Goal: Information Seeking & Learning: Learn about a topic

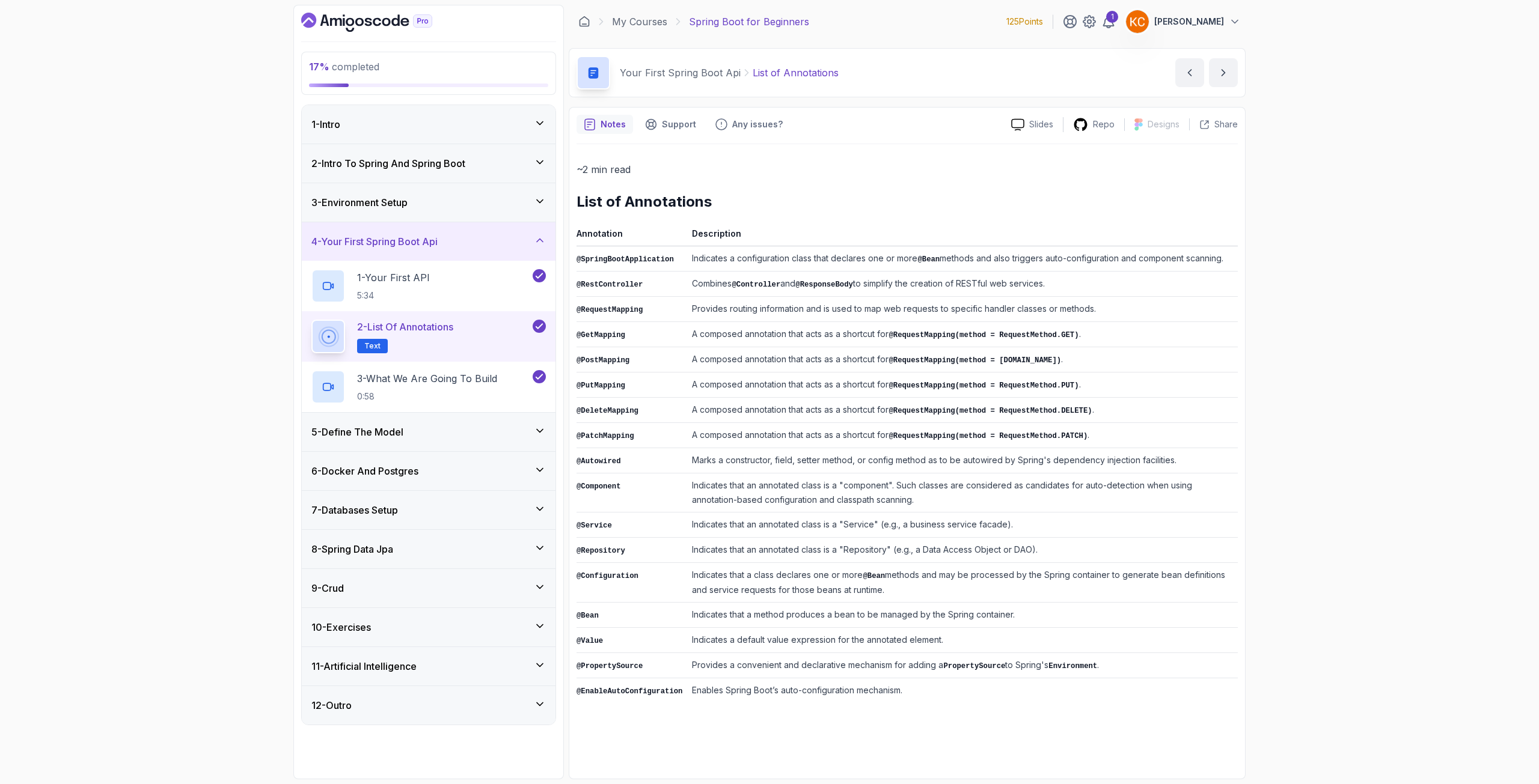
click at [400, 661] on h3 "11 - Artificial Intelligence" at bounding box center [364, 666] width 105 height 14
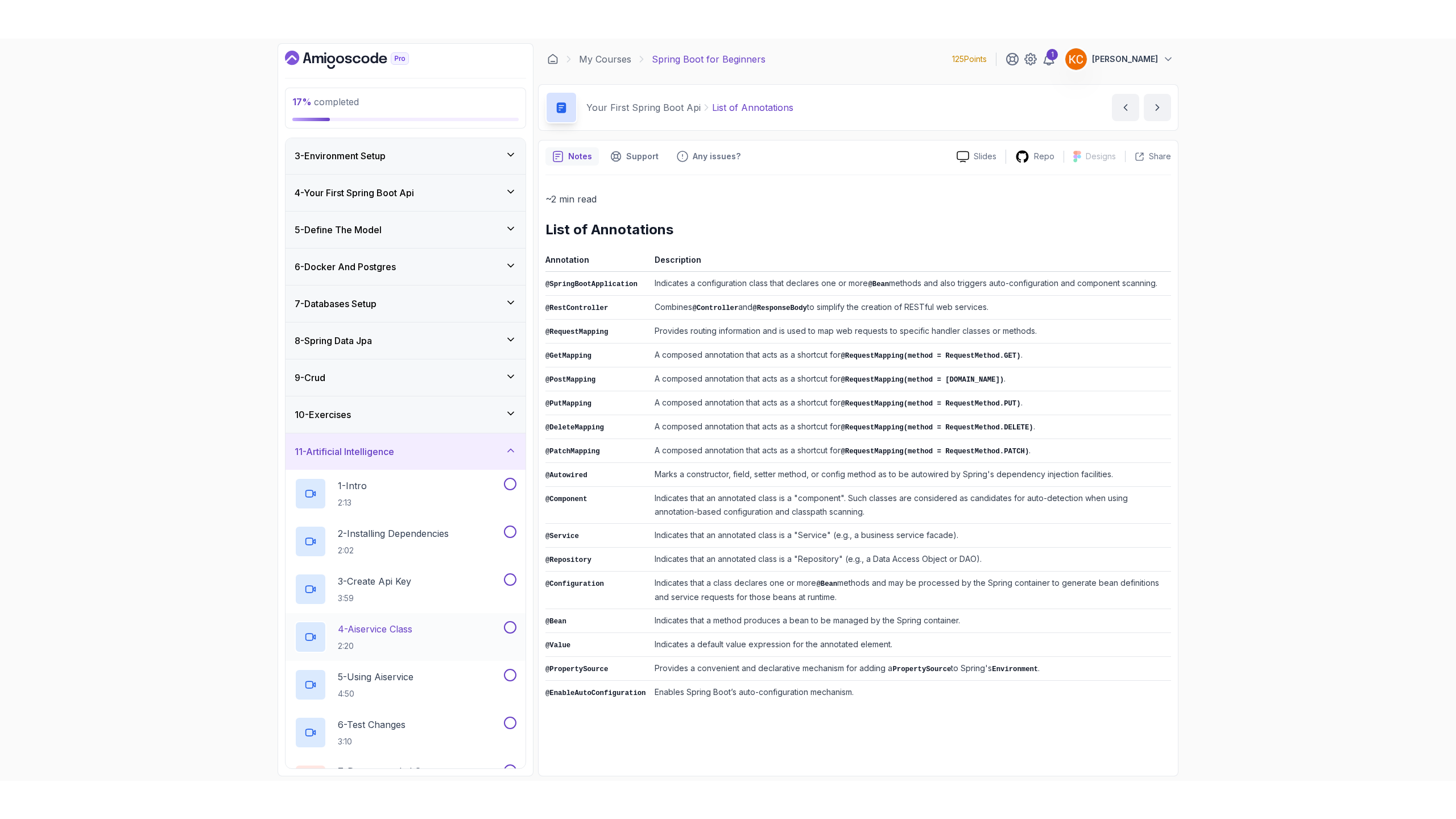
scroll to position [114, 0]
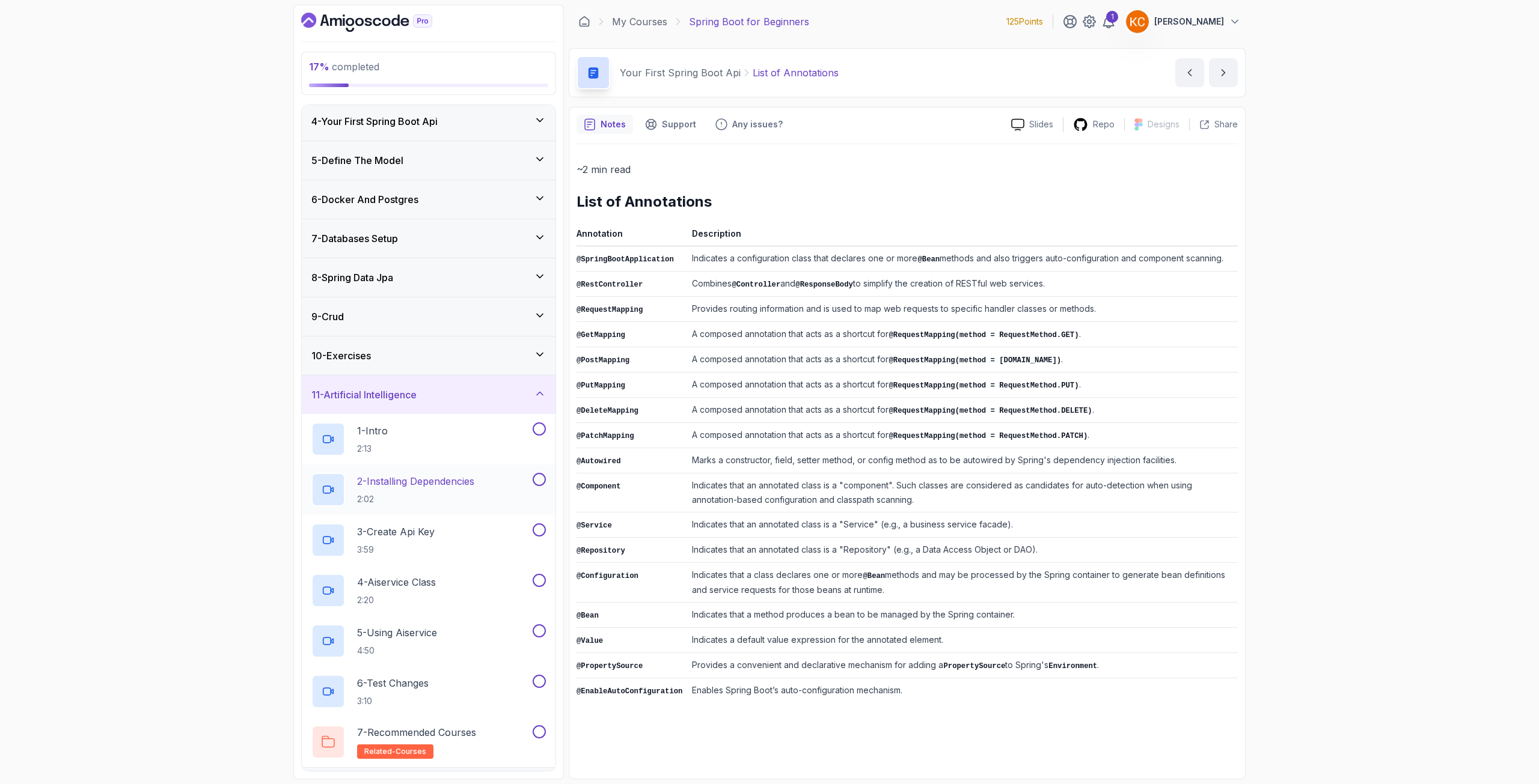
click at [430, 485] on p "2 - Installing Dependencies" at bounding box center [416, 481] width 117 height 14
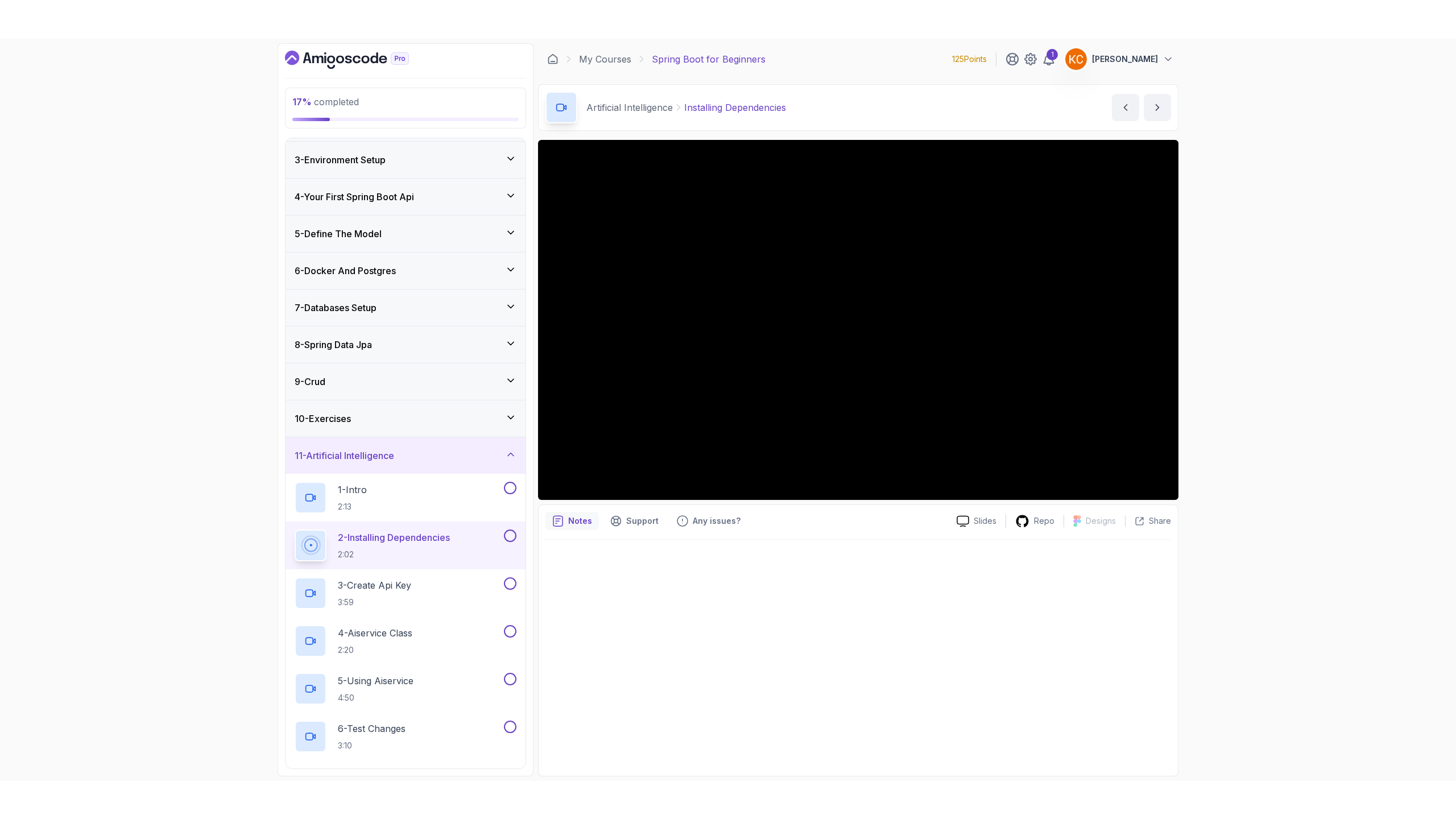
scroll to position [114, 0]
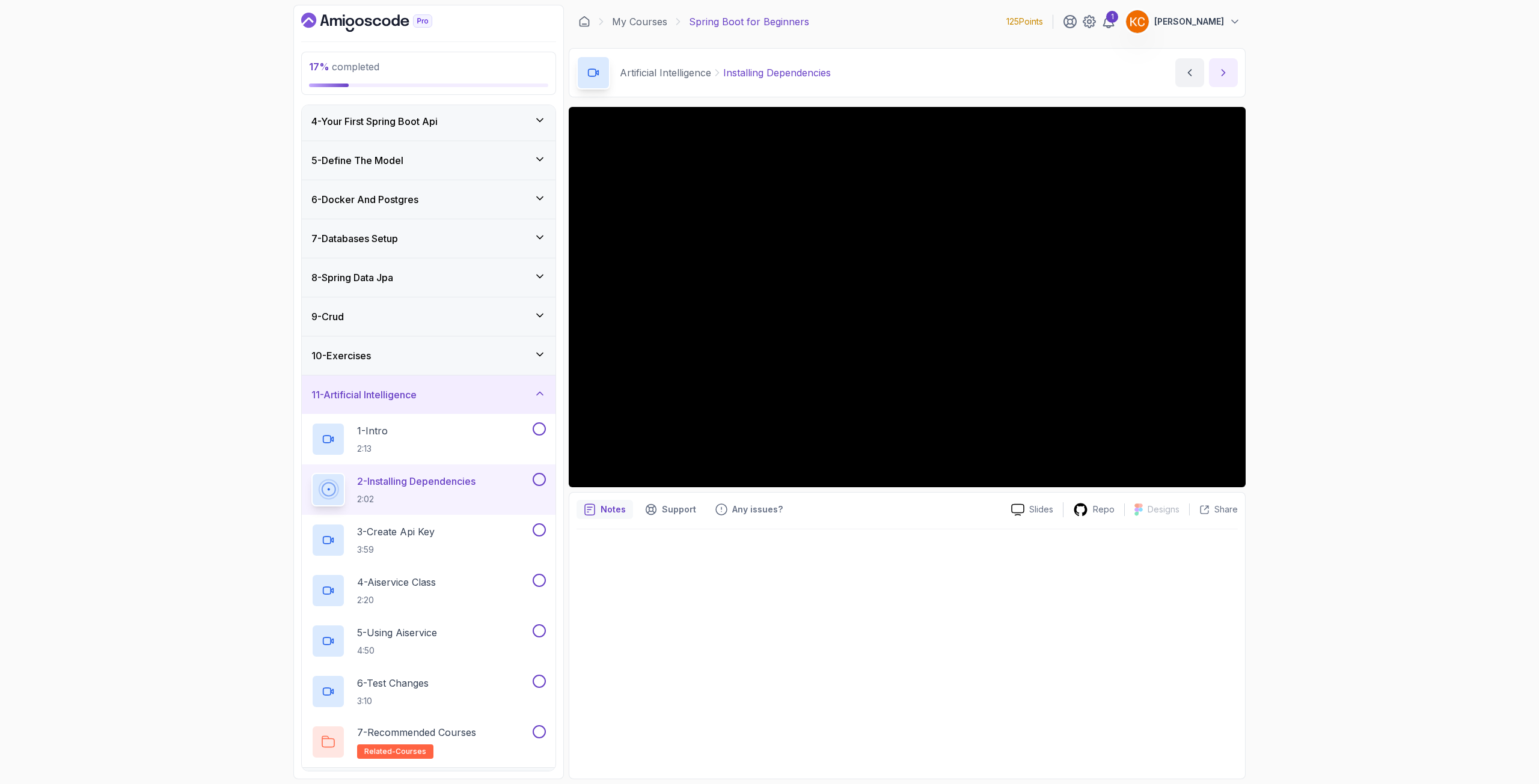
click at [1227, 78] on button "next content" at bounding box center [1223, 73] width 29 height 29
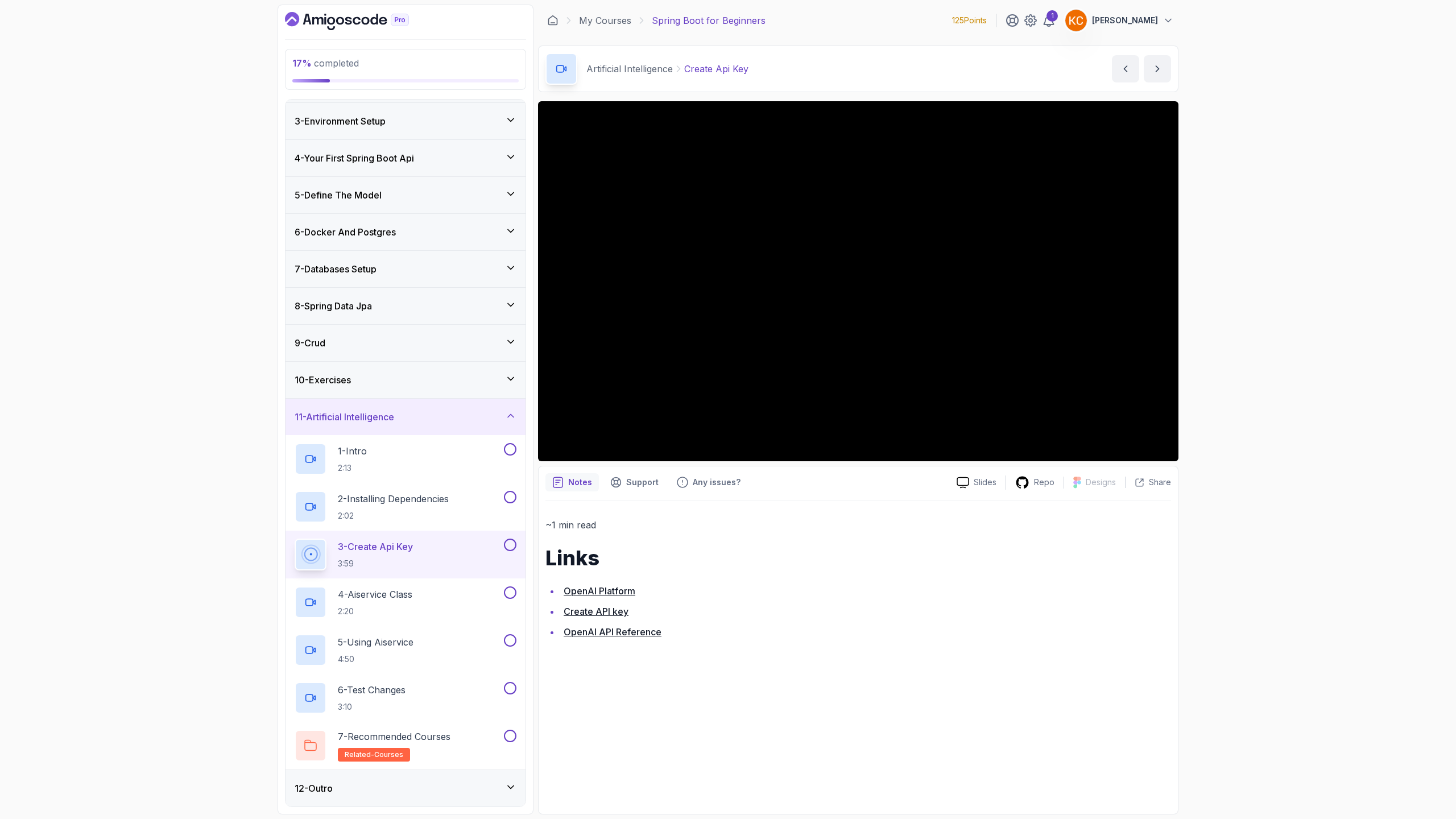
scroll to position [114, 0]
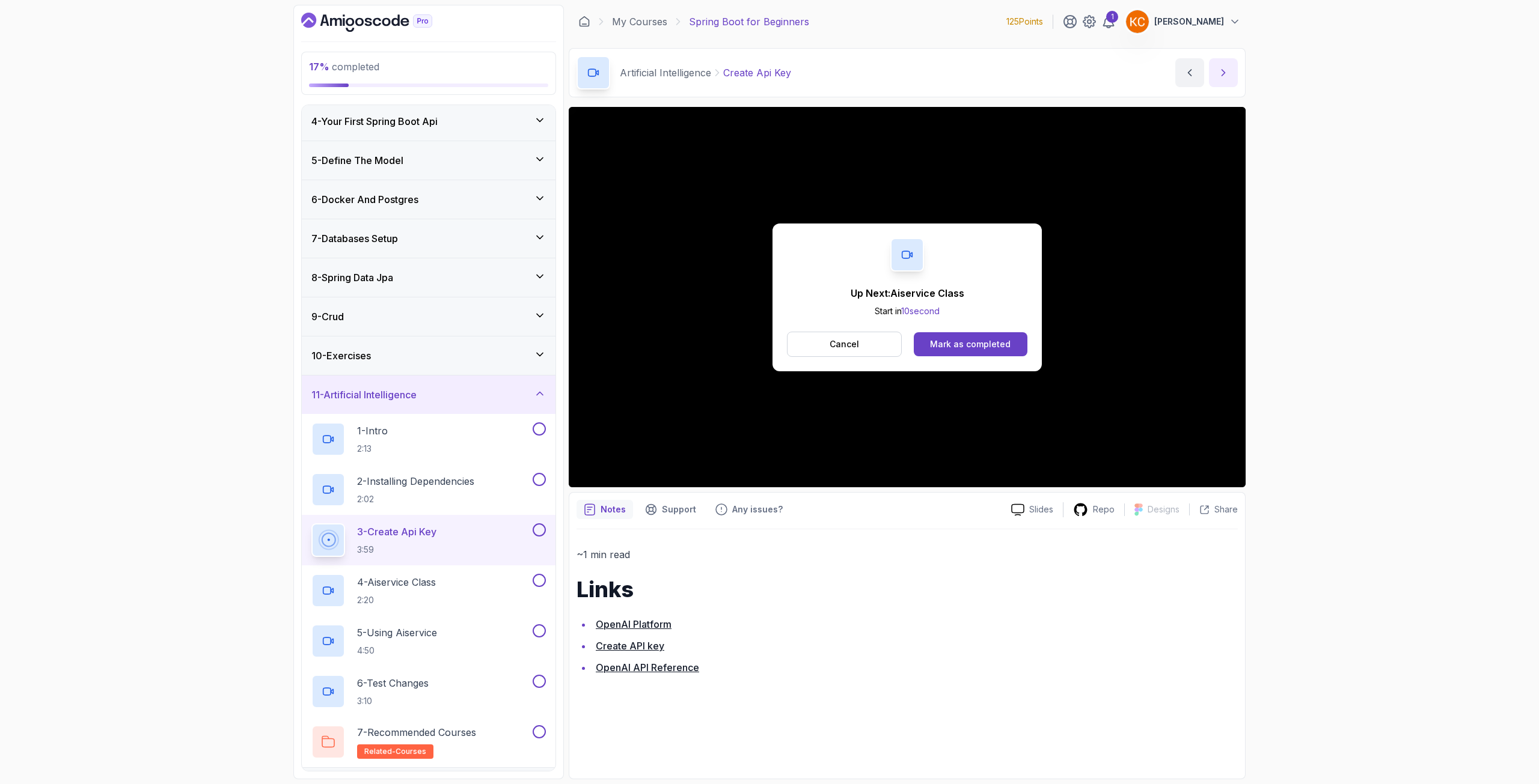
click at [1227, 86] on button "next content" at bounding box center [1223, 73] width 29 height 29
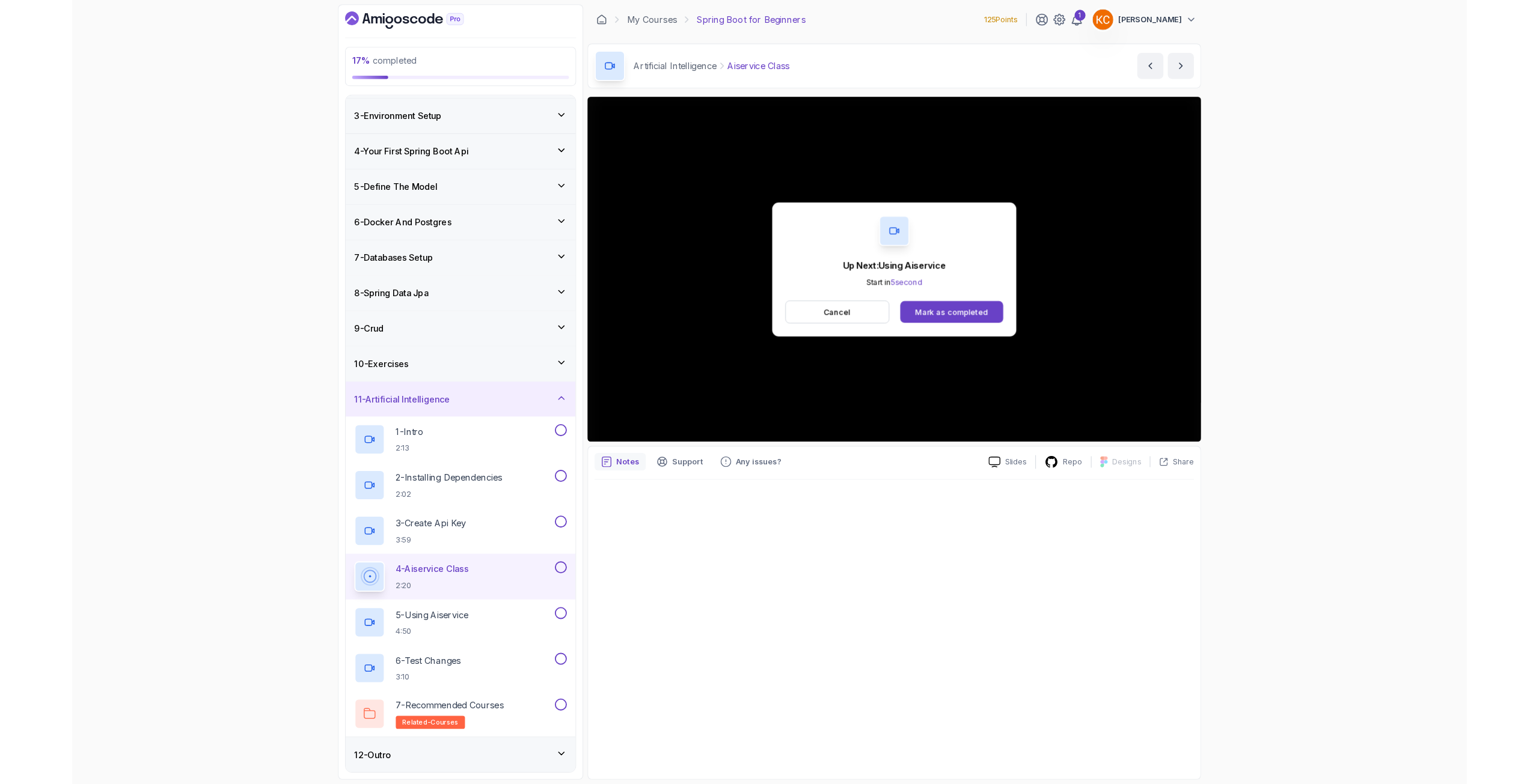
scroll to position [120, 0]
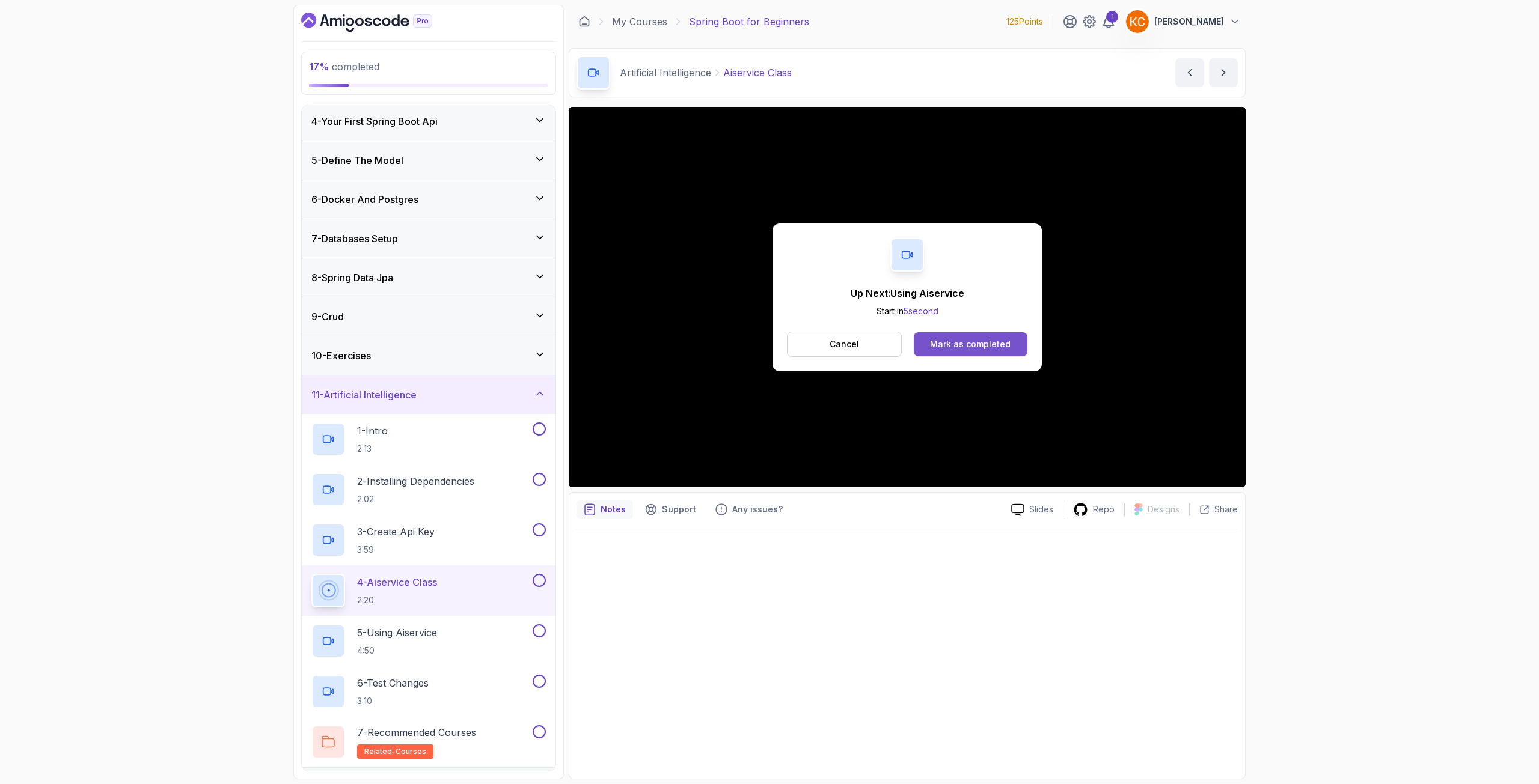
click at [950, 343] on div "Mark as completed" at bounding box center [970, 344] width 81 height 12
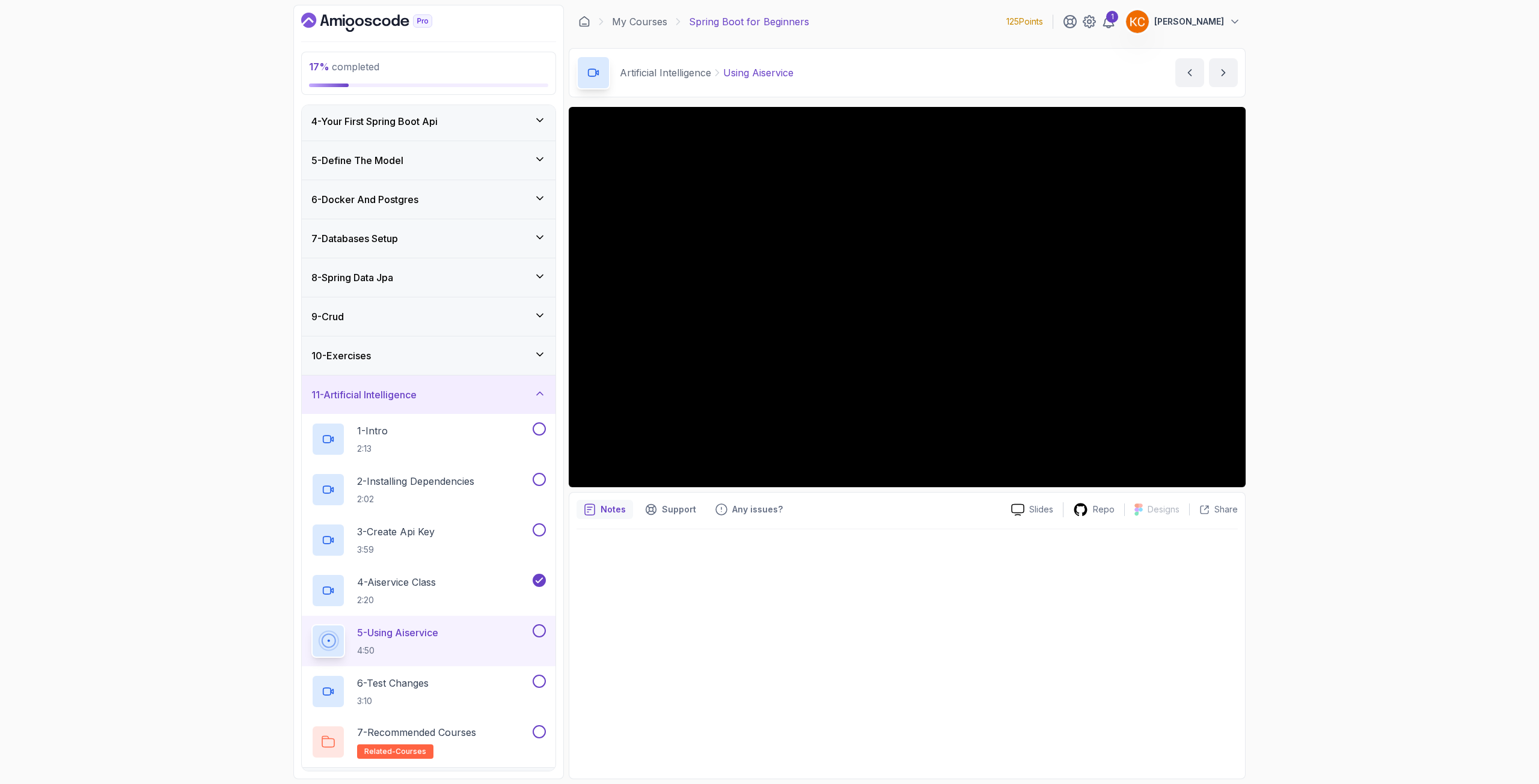
drag, startPoint x: 520, startPoint y: 368, endPoint x: 558, endPoint y: 365, distance: 38.1
click at [521, 368] on div "10 - Exercises" at bounding box center [429, 356] width 254 height 38
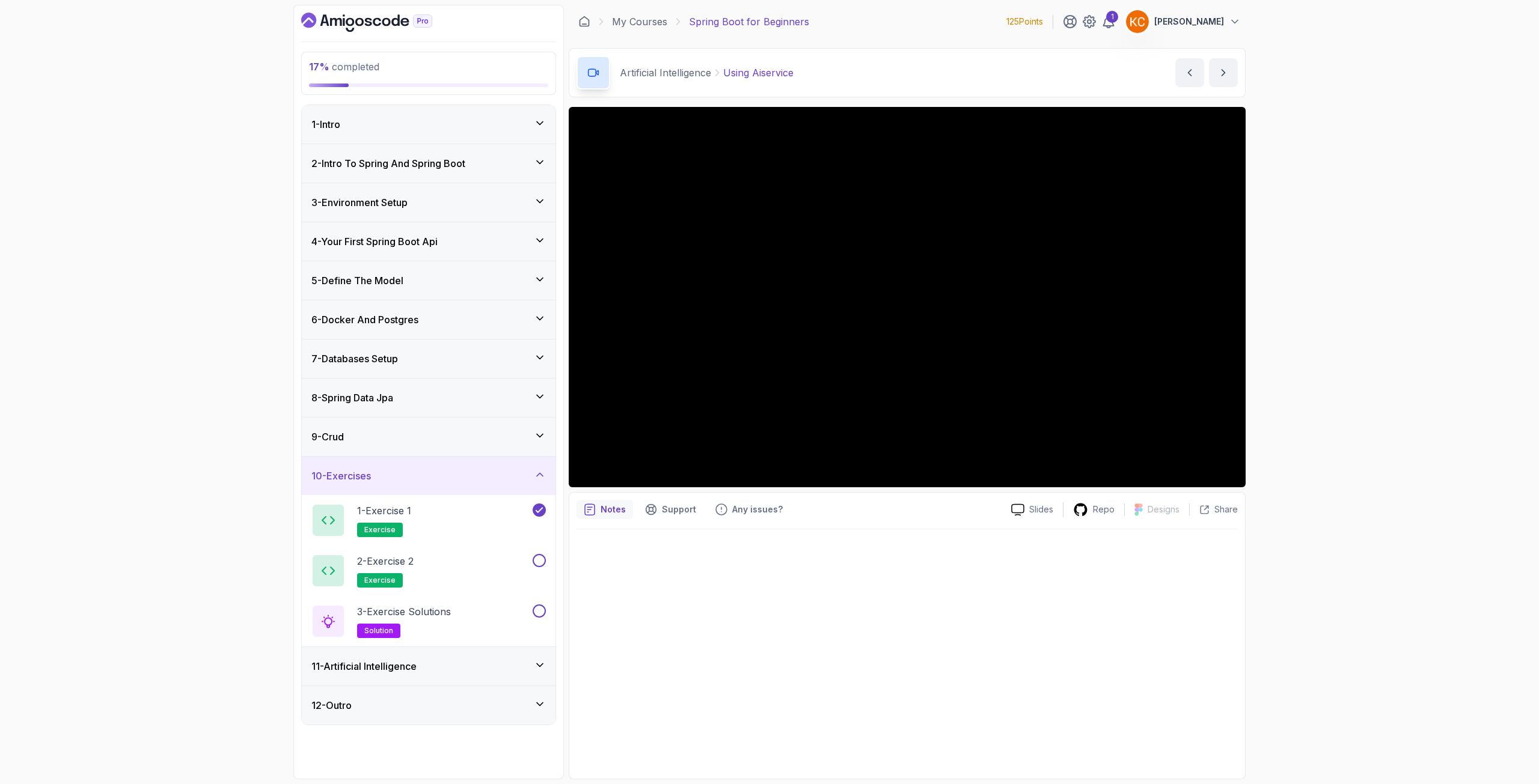
click at [401, 661] on h3 "11 - Artificial Intelligence" at bounding box center [364, 666] width 105 height 14
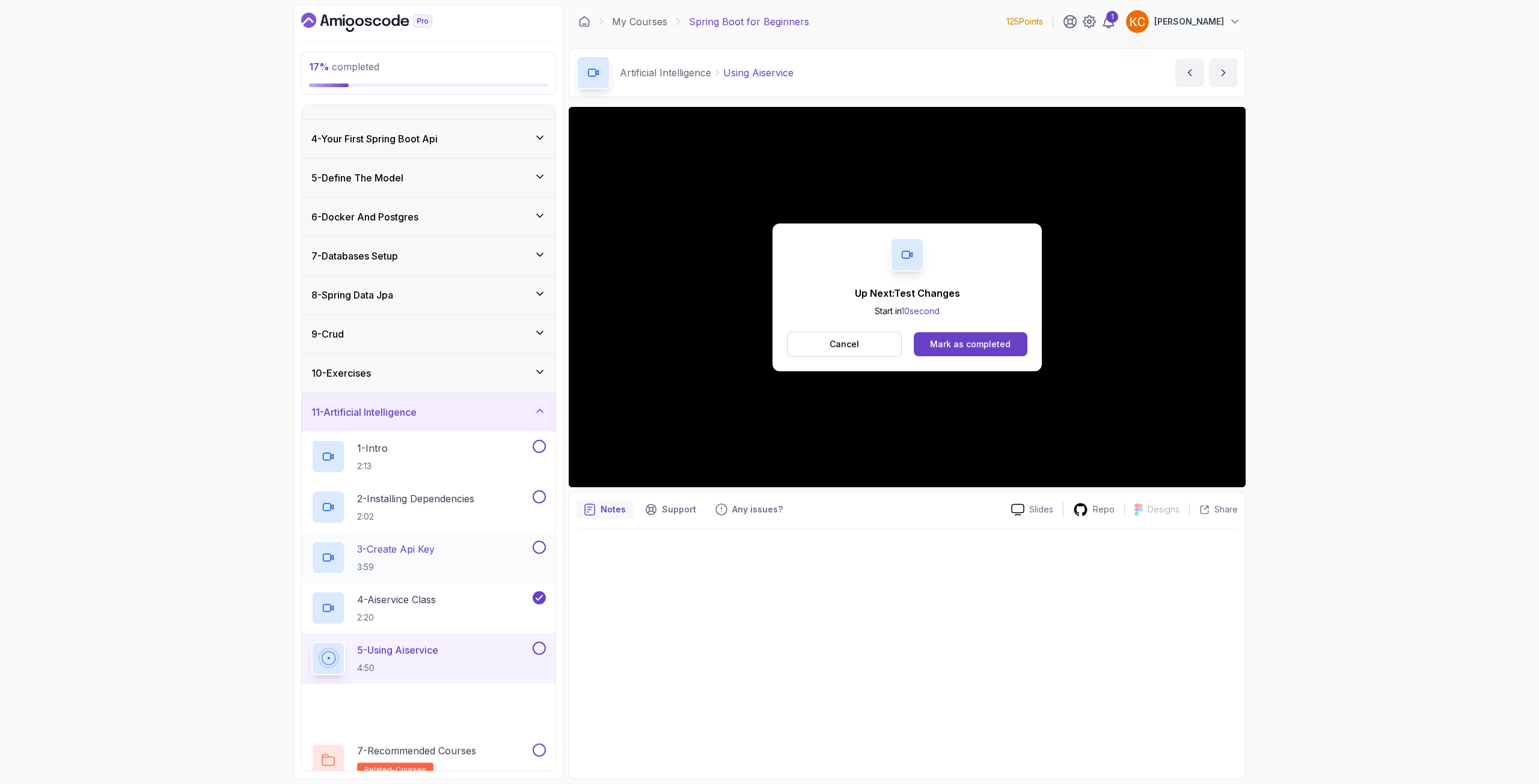
scroll to position [120, 0]
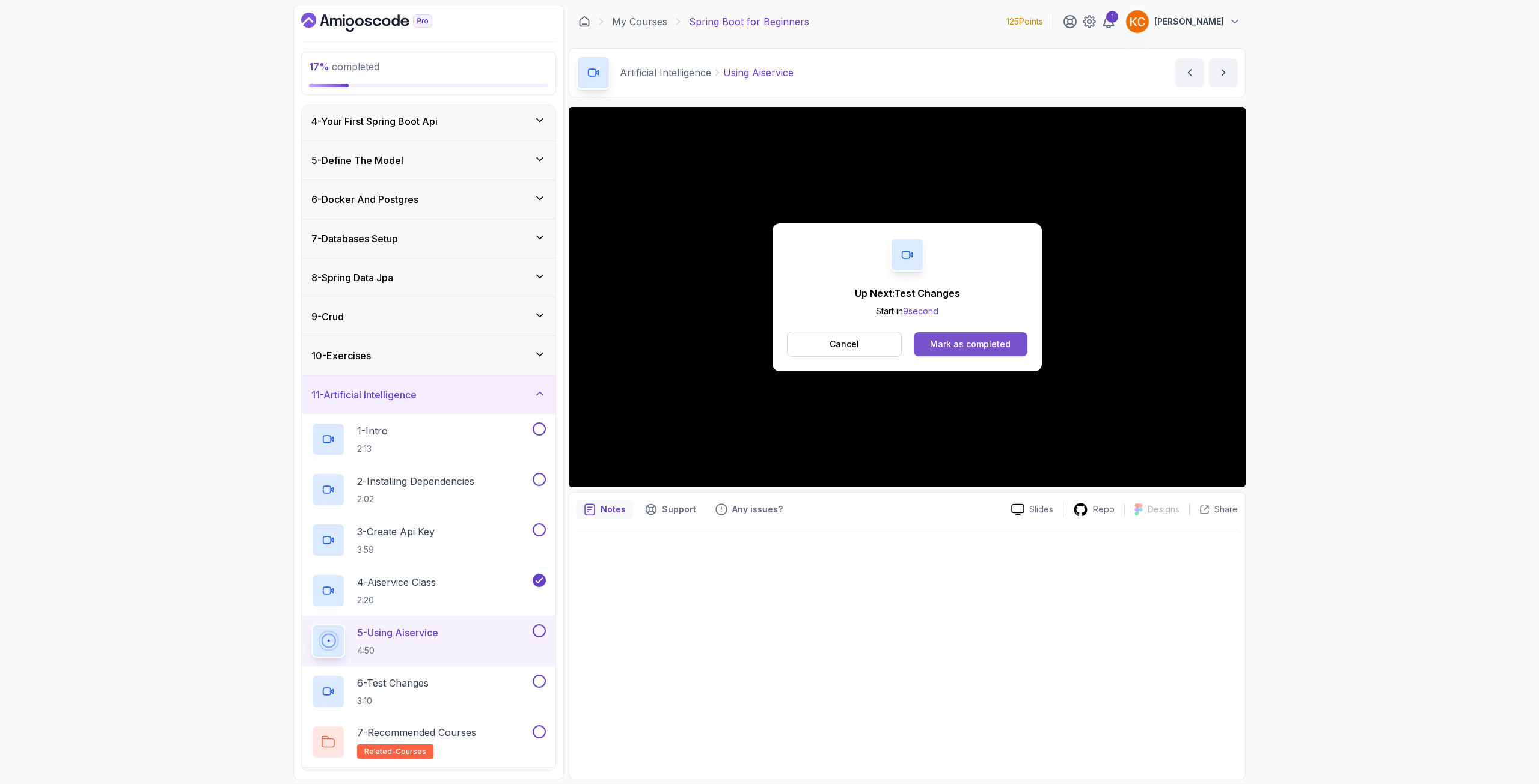
click at [954, 339] on div "Mark as completed" at bounding box center [970, 344] width 81 height 12
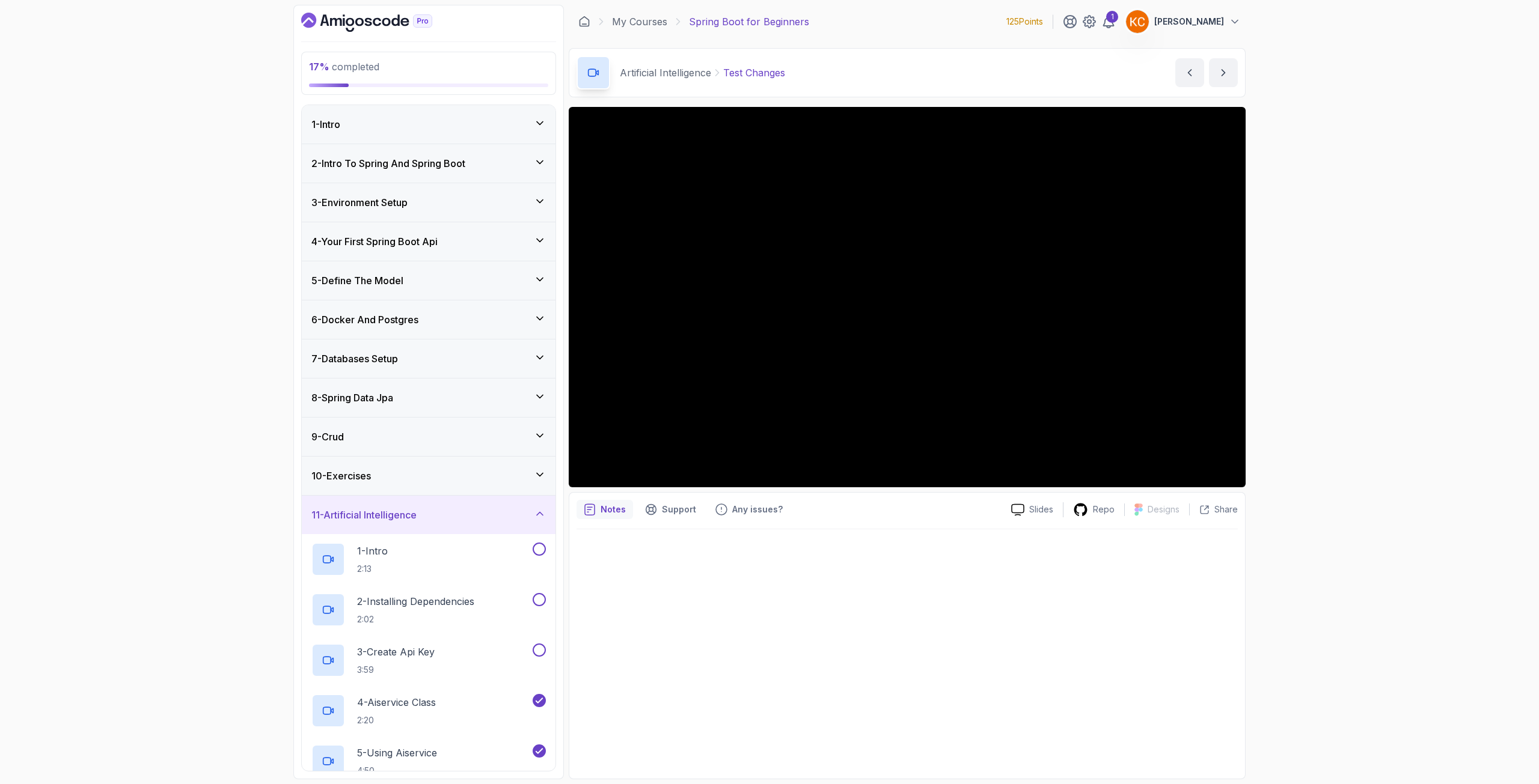
click at [393, 131] on div "1 - Intro" at bounding box center [429, 124] width 254 height 38
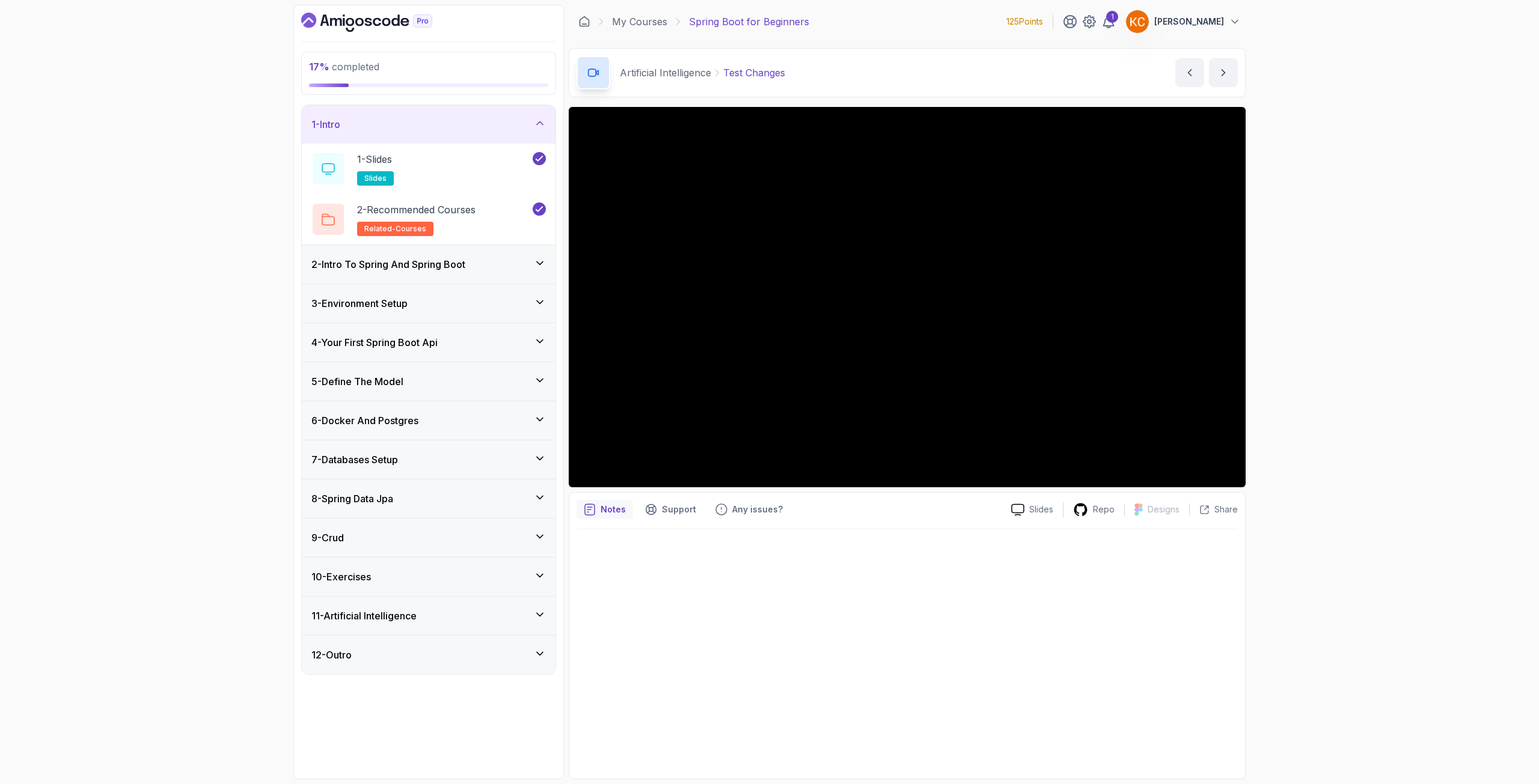
click at [522, 256] on div "2 - Intro To Spring And Spring Boot" at bounding box center [429, 264] width 254 height 38
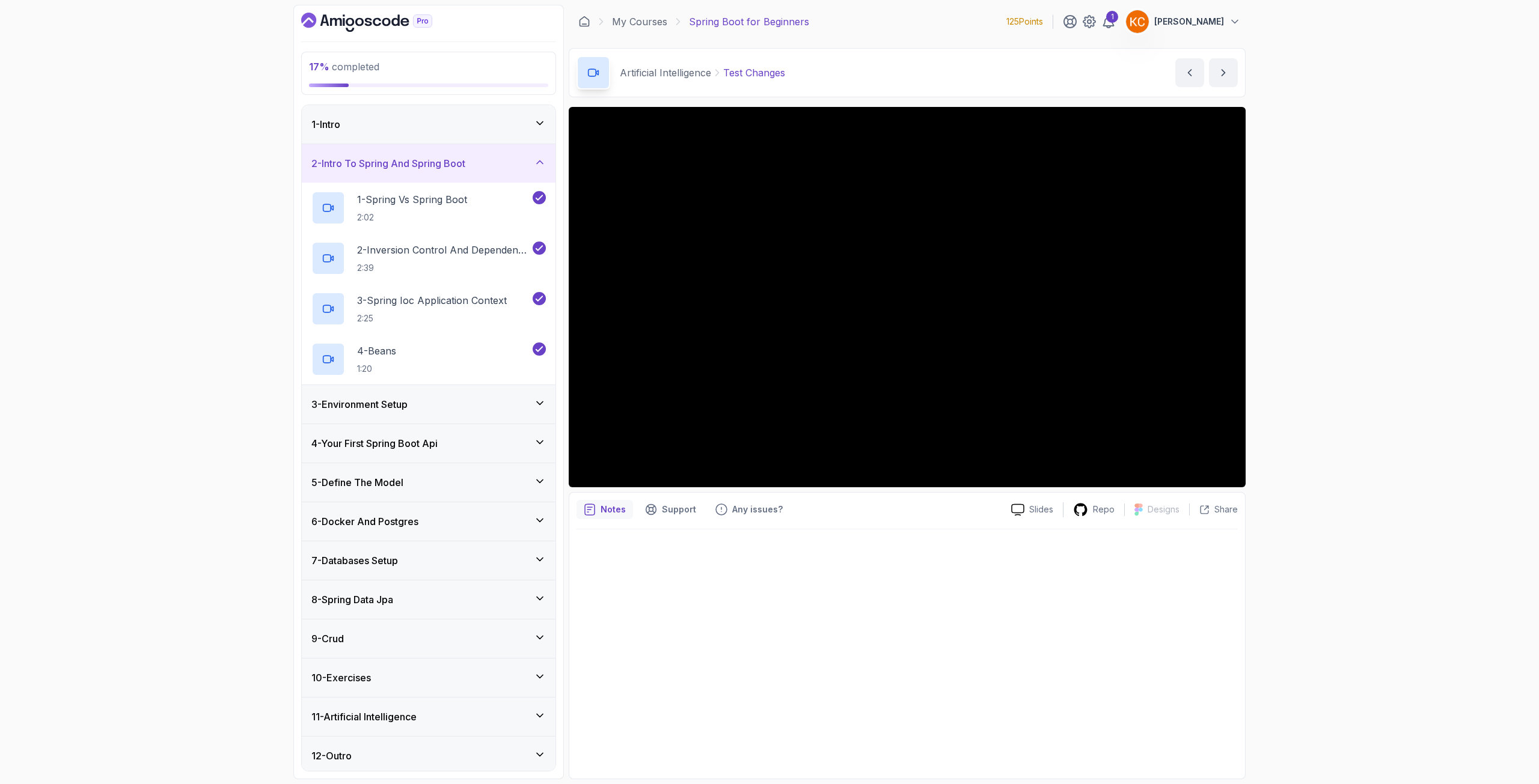
click at [520, 407] on div "3 - Environment Setup" at bounding box center [429, 404] width 235 height 14
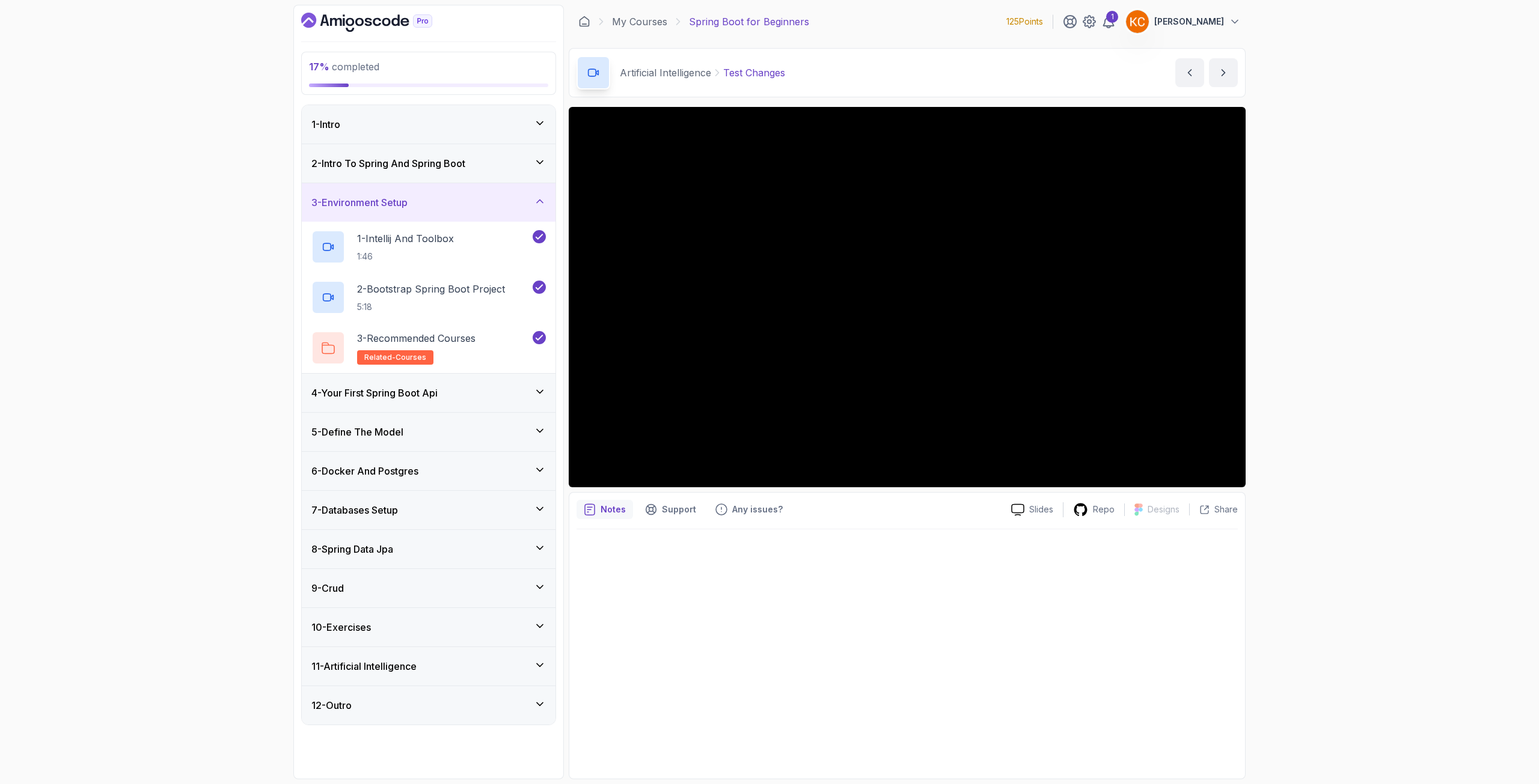
click at [543, 398] on div "4 - Your First Spring Boot Api" at bounding box center [429, 393] width 235 height 14
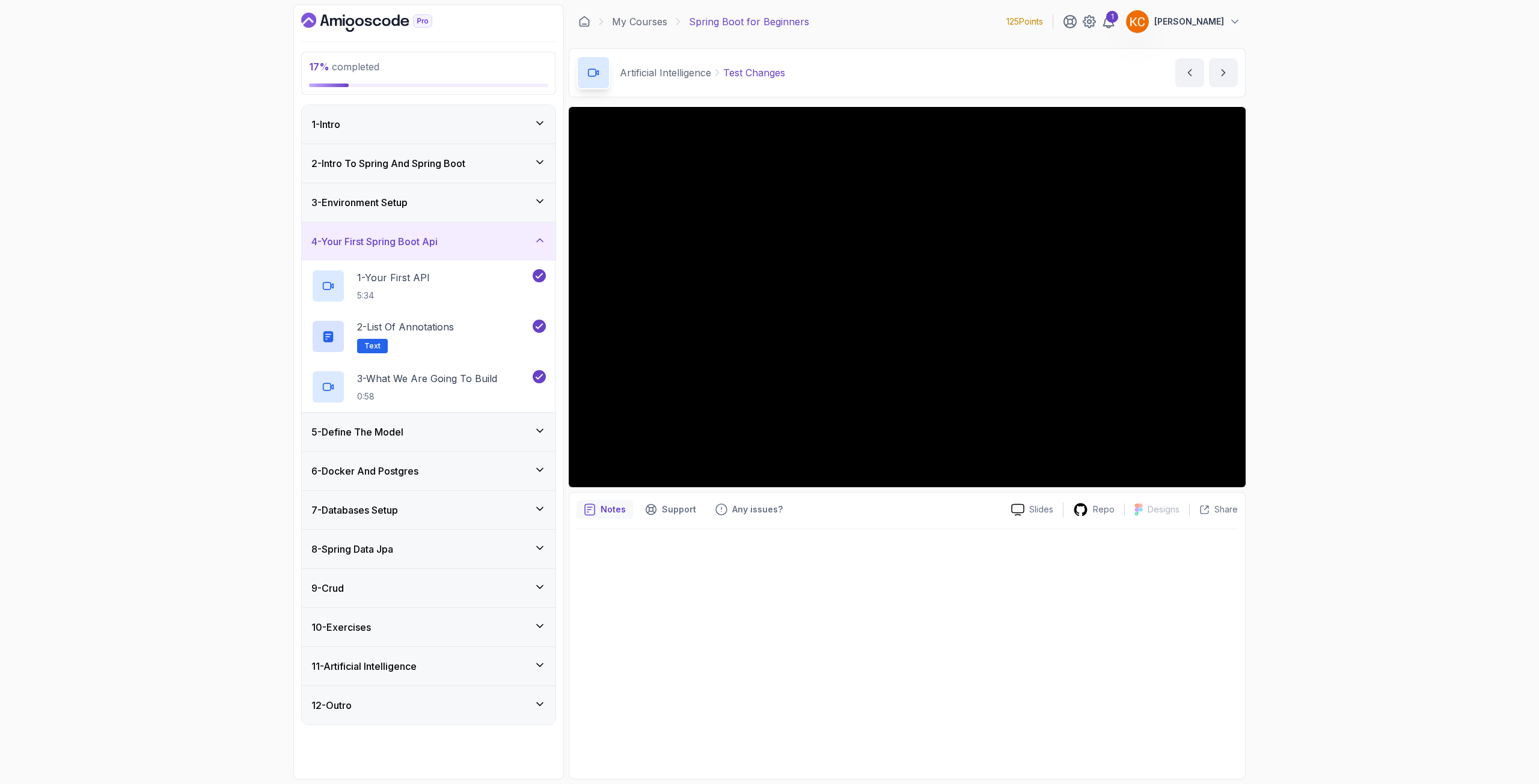
click at [526, 424] on div "5 - Define The Model" at bounding box center [429, 432] width 254 height 38
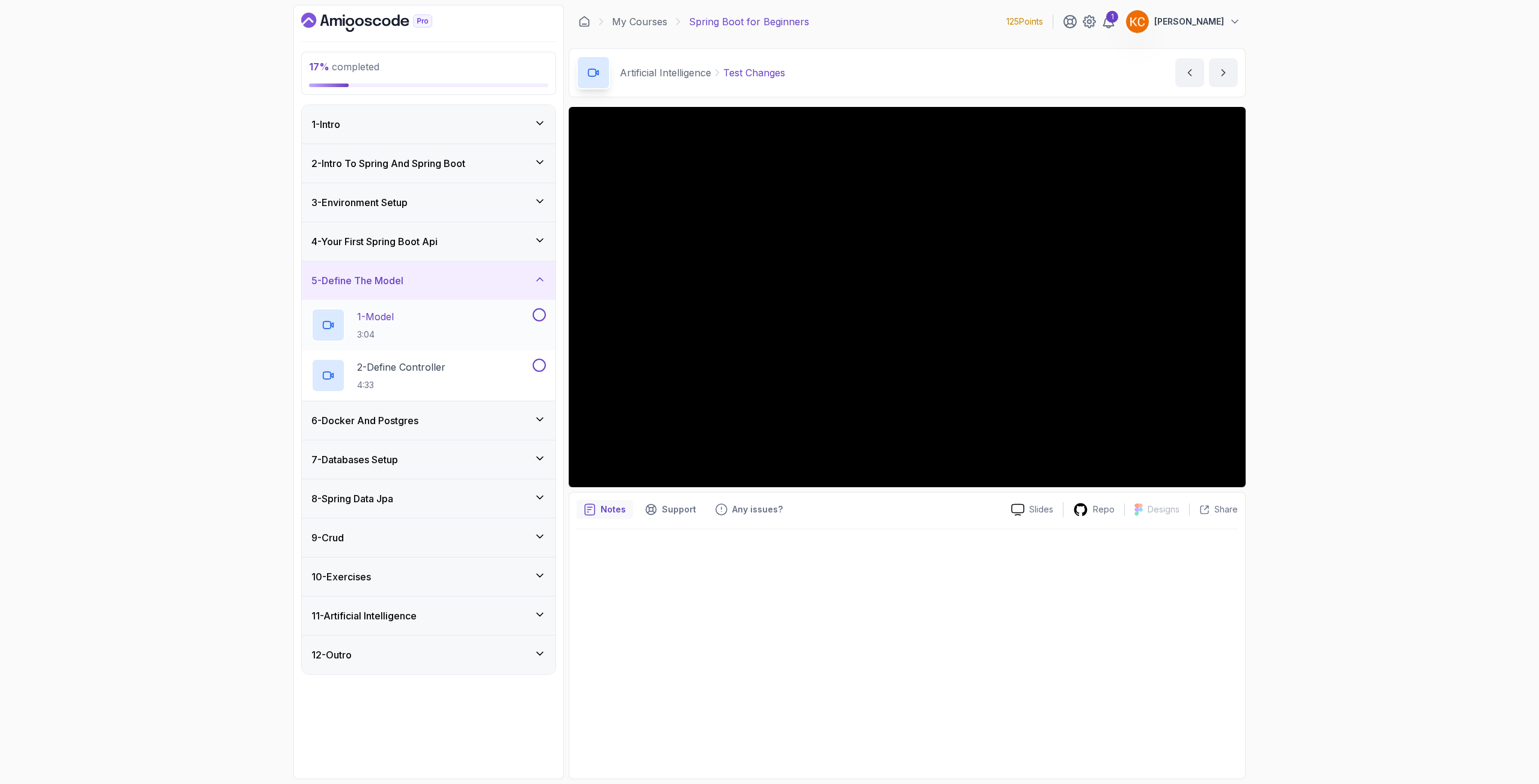
click at [541, 319] on button at bounding box center [539, 315] width 14 height 14
click at [541, 365] on button at bounding box center [539, 365] width 14 height 14
click at [451, 413] on div "6 - Docker And Postgres" at bounding box center [429, 420] width 254 height 38
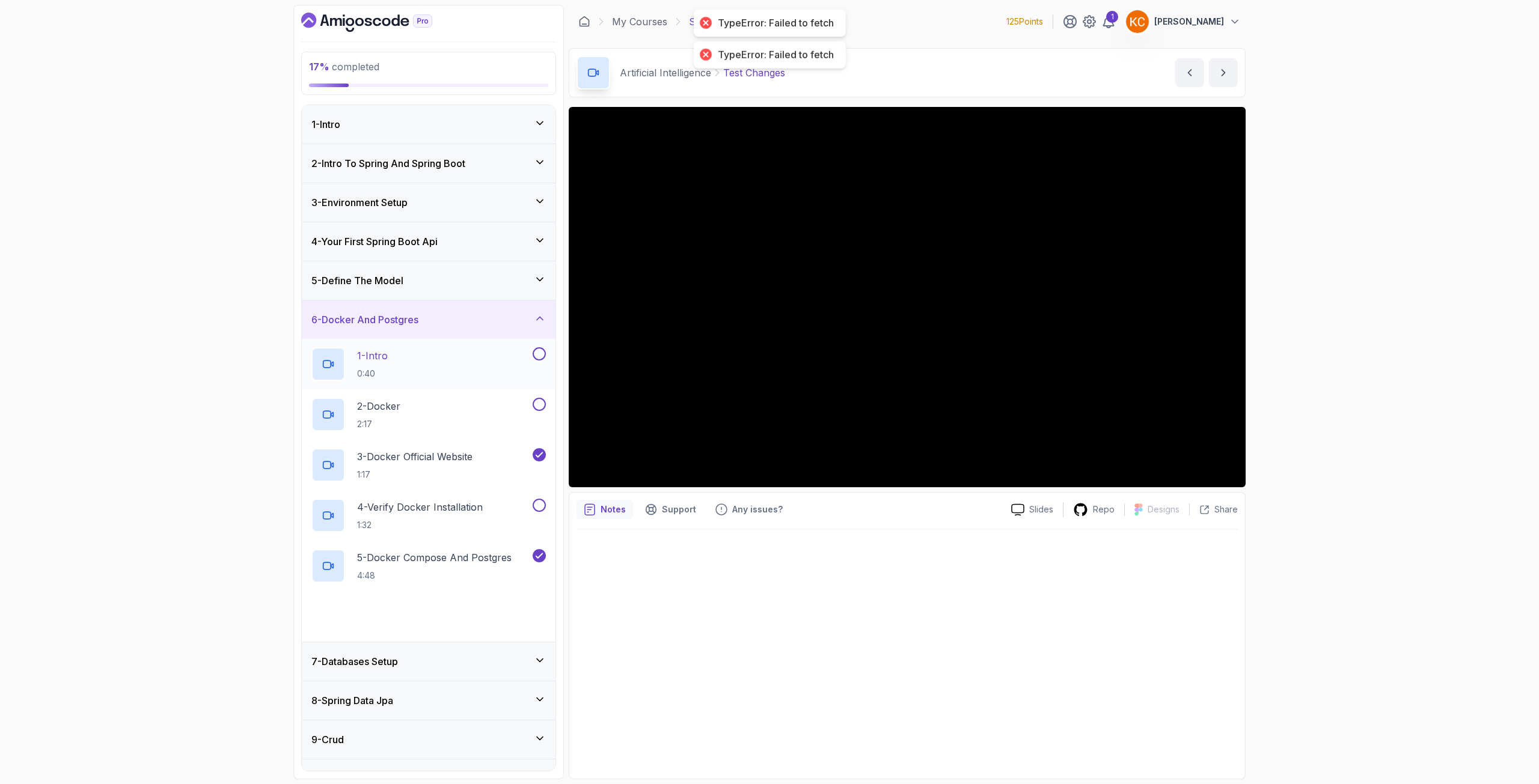
click at [540, 356] on button at bounding box center [539, 354] width 14 height 14
click at [542, 404] on button at bounding box center [539, 404] width 14 height 14
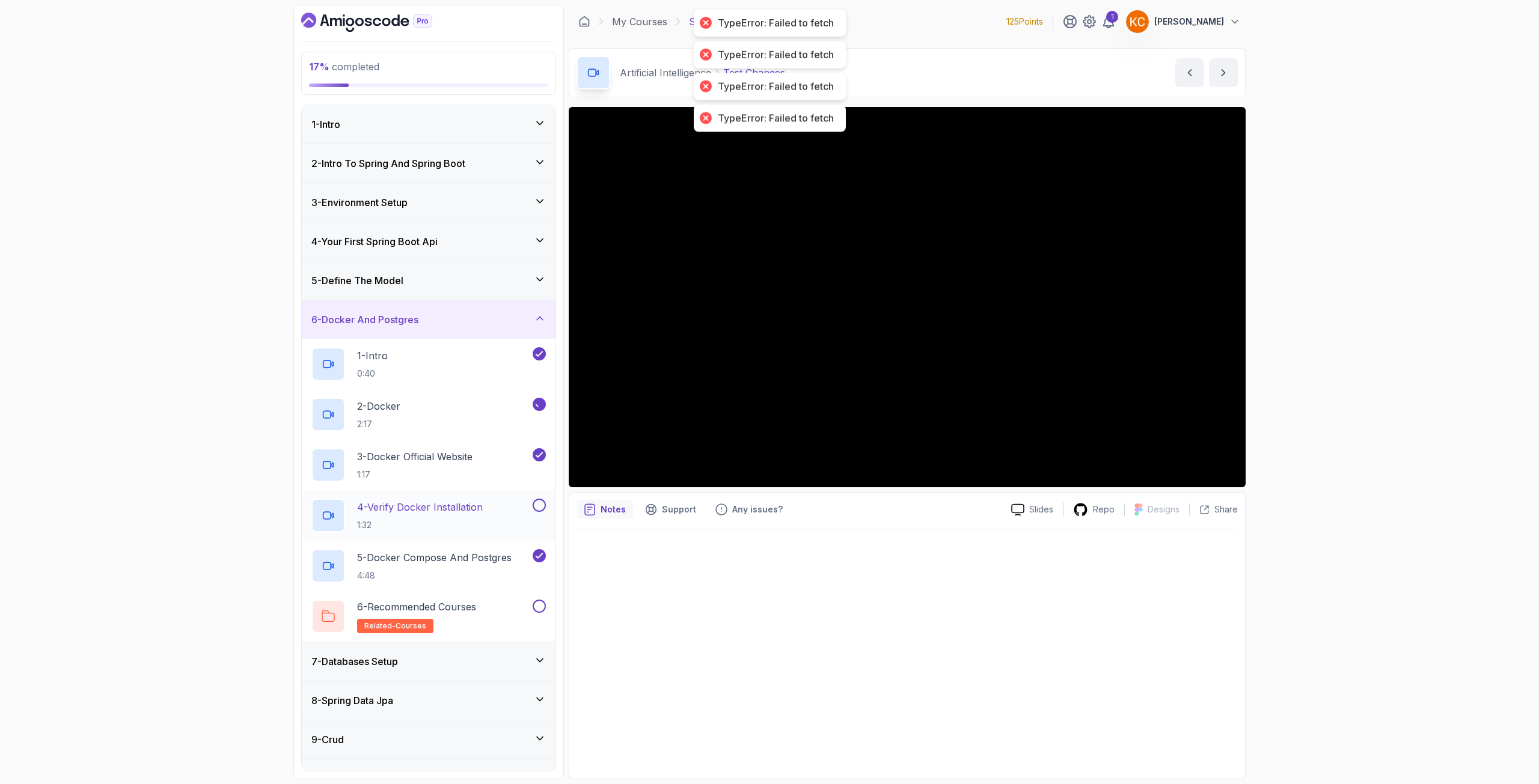
click at [543, 502] on button at bounding box center [539, 505] width 14 height 14
click at [494, 663] on div "7 - Databases Setup" at bounding box center [429, 661] width 235 height 14
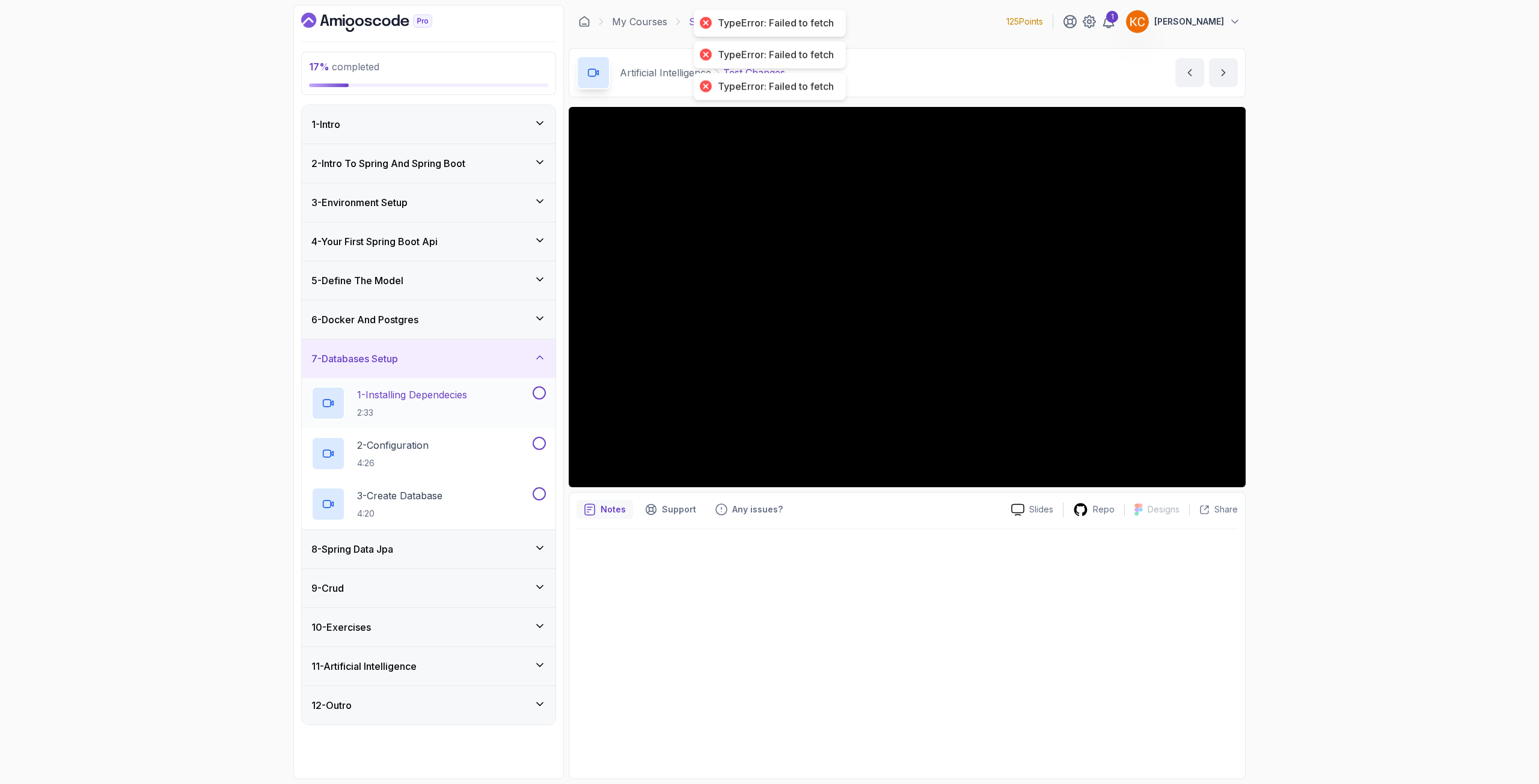
click at [541, 397] on button at bounding box center [539, 393] width 14 height 14
click at [541, 447] on button at bounding box center [539, 444] width 14 height 14
click at [542, 498] on button at bounding box center [539, 494] width 14 height 14
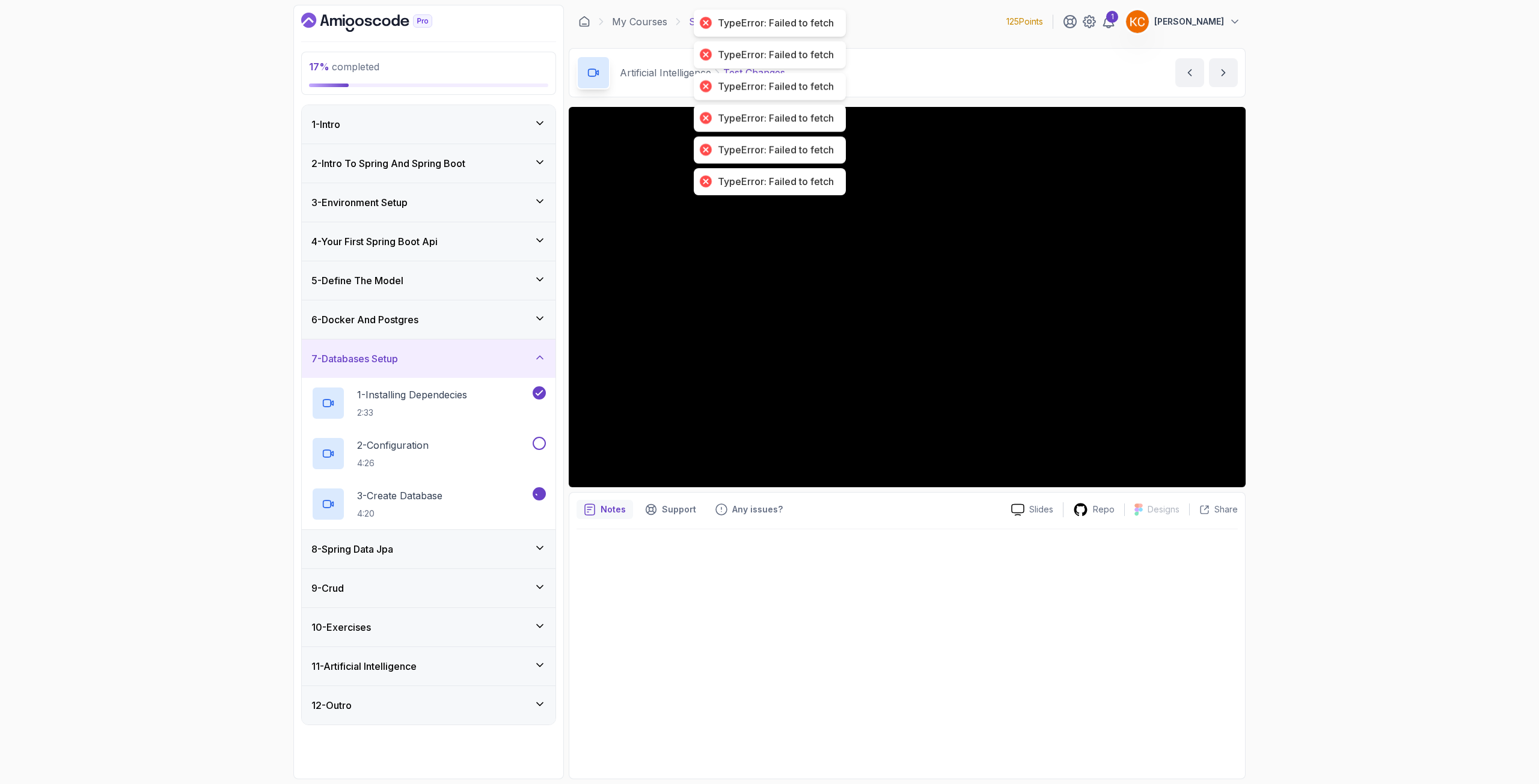
click at [515, 531] on div "8 - Spring Data Jpa" at bounding box center [429, 549] width 254 height 38
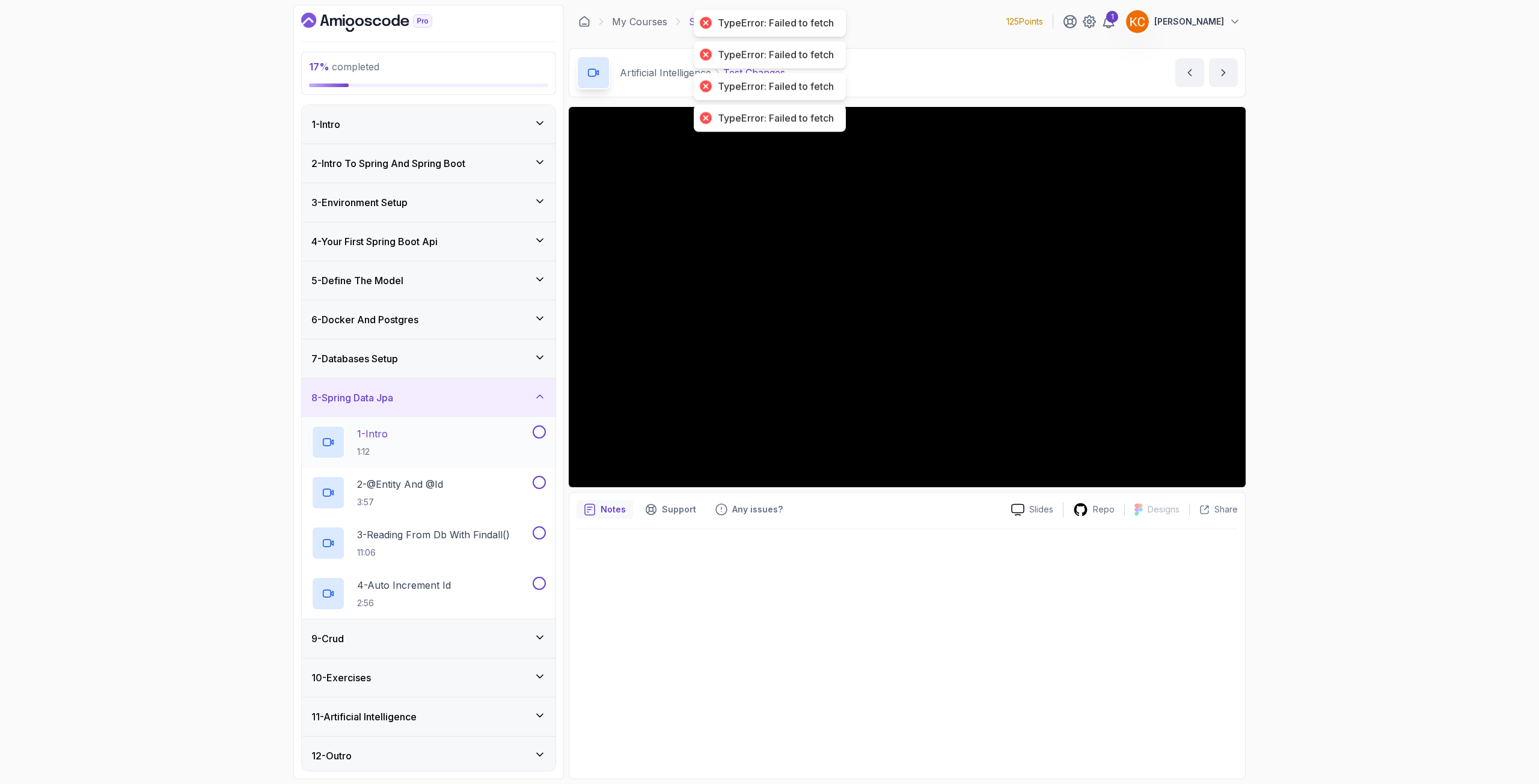
click at [543, 436] on button at bounding box center [539, 432] width 14 height 14
click at [542, 476] on button at bounding box center [539, 482] width 14 height 14
drag, startPoint x: 538, startPoint y: 529, endPoint x: 541, endPoint y: 573, distance: 44.1
click at [538, 529] on button at bounding box center [539, 533] width 14 height 14
click at [541, 584] on button at bounding box center [539, 583] width 14 height 14
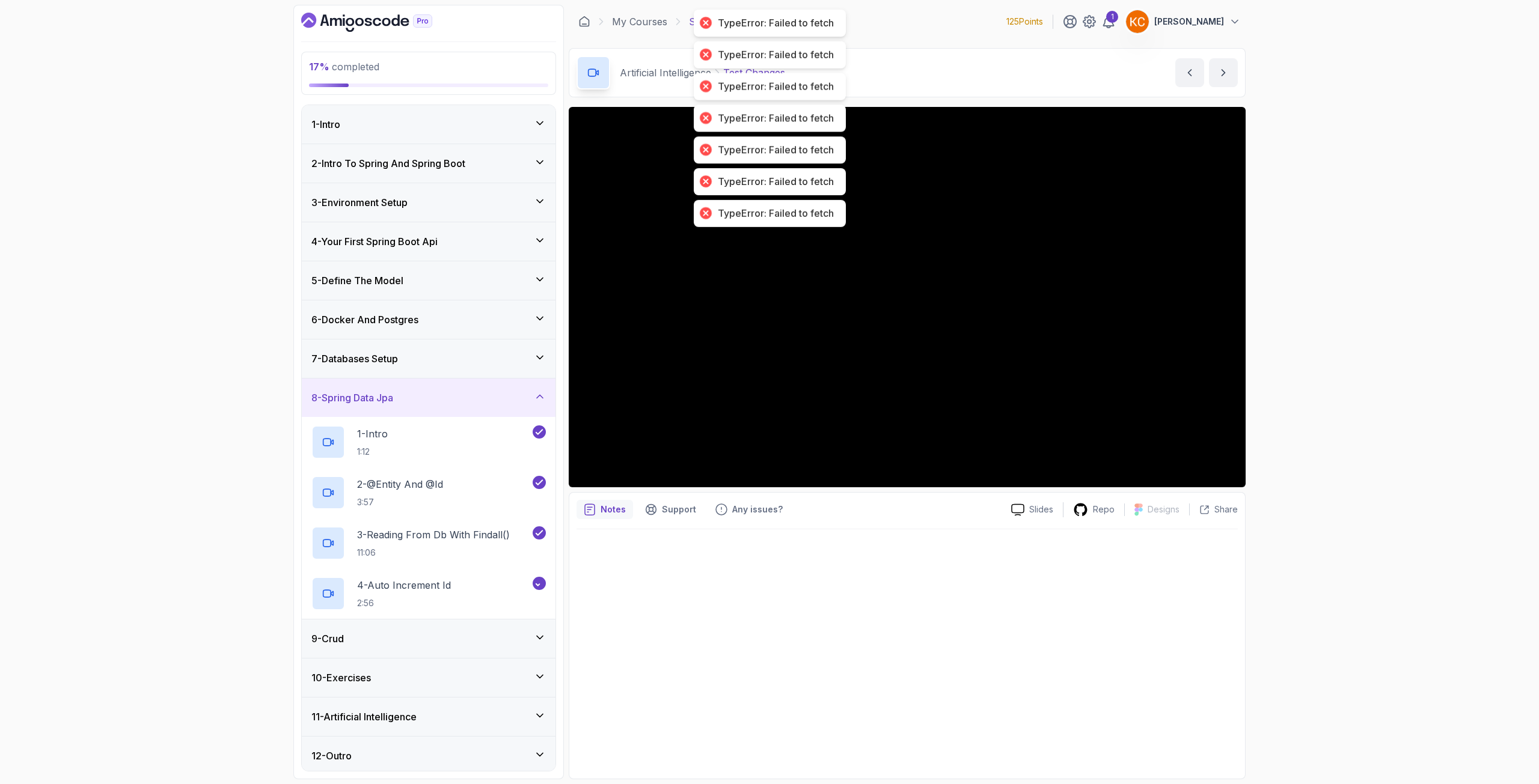
click at [506, 635] on div "9 - Crud" at bounding box center [429, 639] width 235 height 14
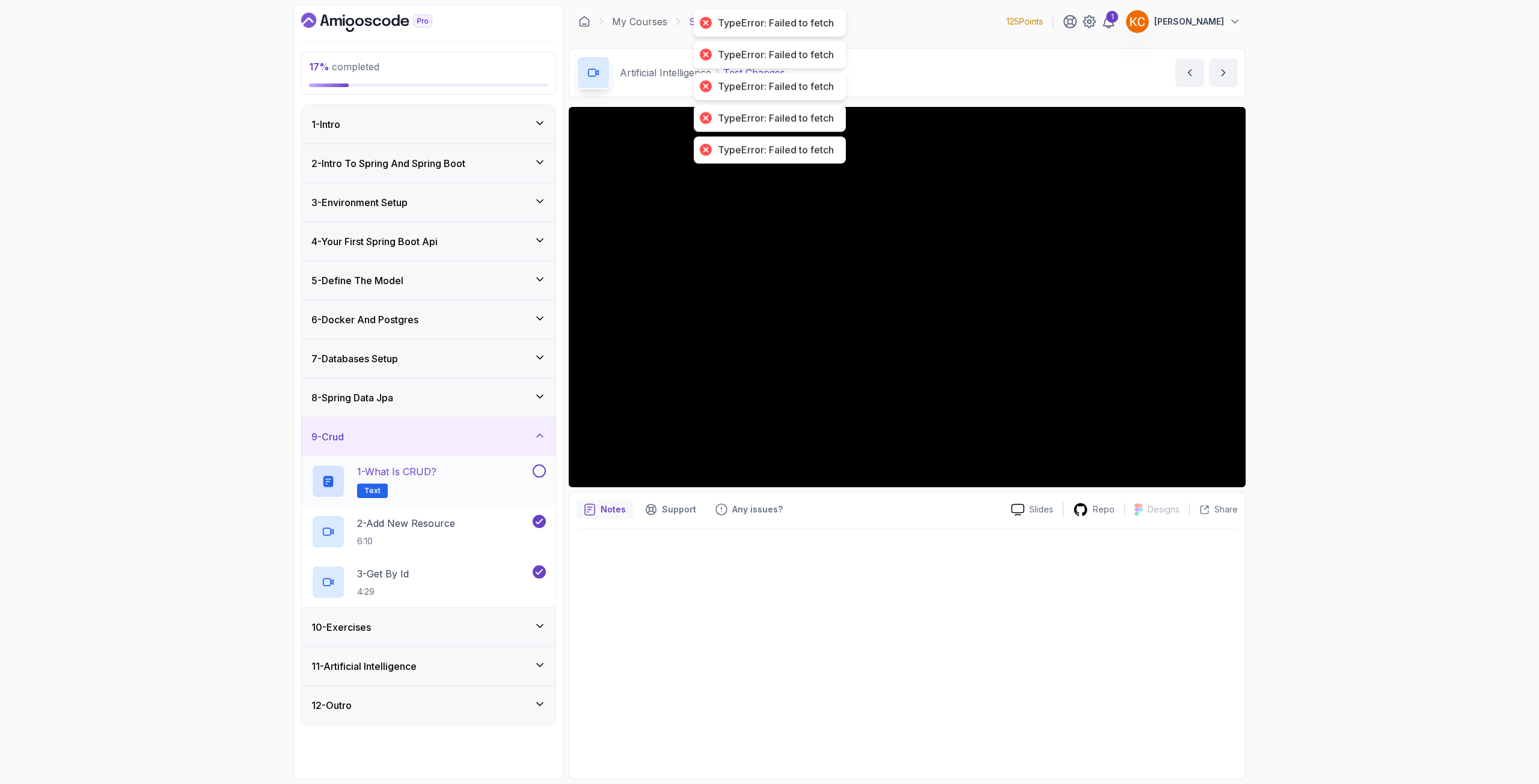
click at [538, 473] on button at bounding box center [539, 471] width 14 height 14
click at [476, 617] on div "10 - Exercises" at bounding box center [429, 627] width 254 height 38
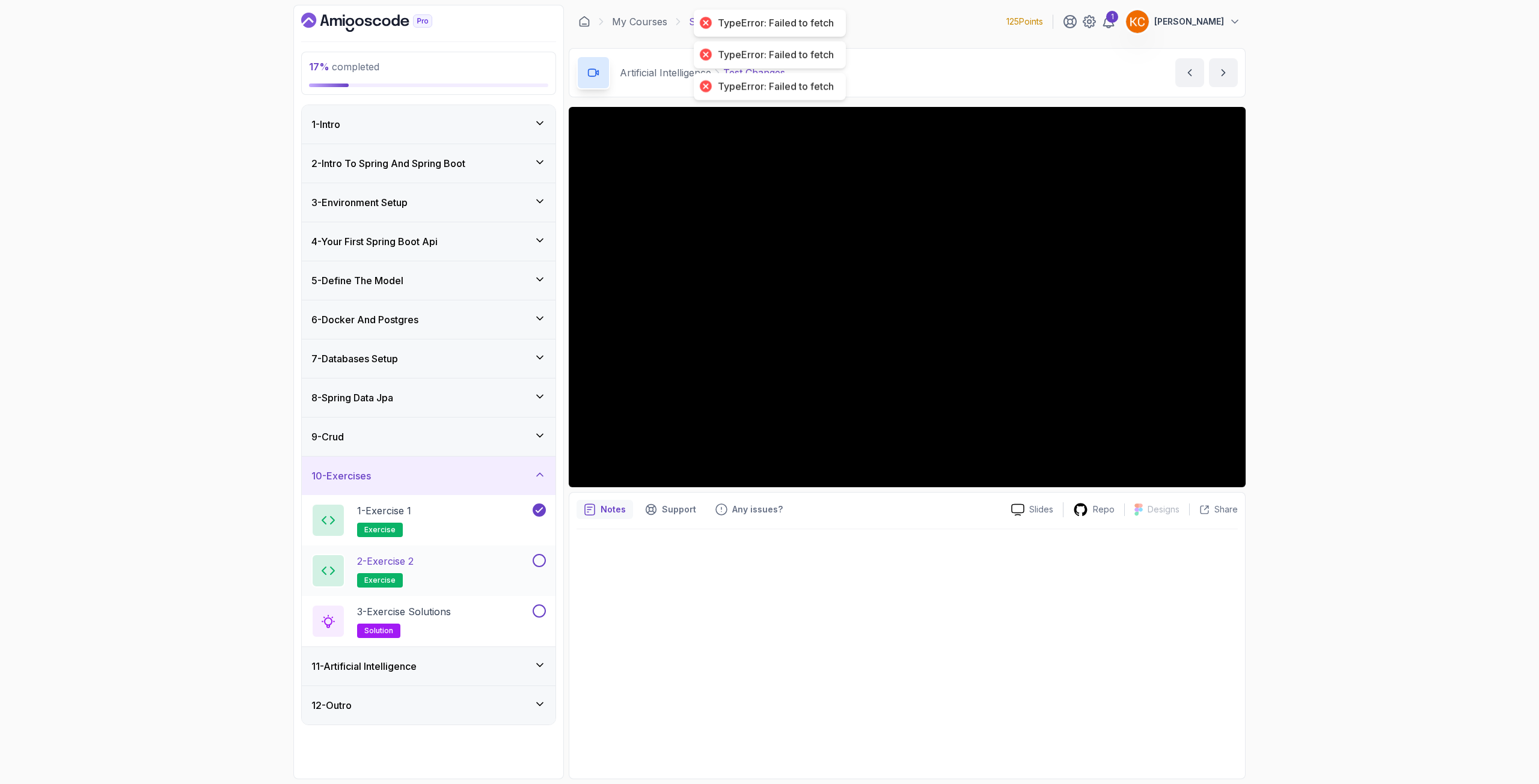
drag, startPoint x: 538, startPoint y: 562, endPoint x: 538, endPoint y: 589, distance: 27.0
click at [538, 562] on button at bounding box center [539, 561] width 14 height 14
click at [538, 605] on button at bounding box center [539, 611] width 14 height 14
click at [514, 664] on div "11 - Artificial Intelligence" at bounding box center [429, 666] width 235 height 14
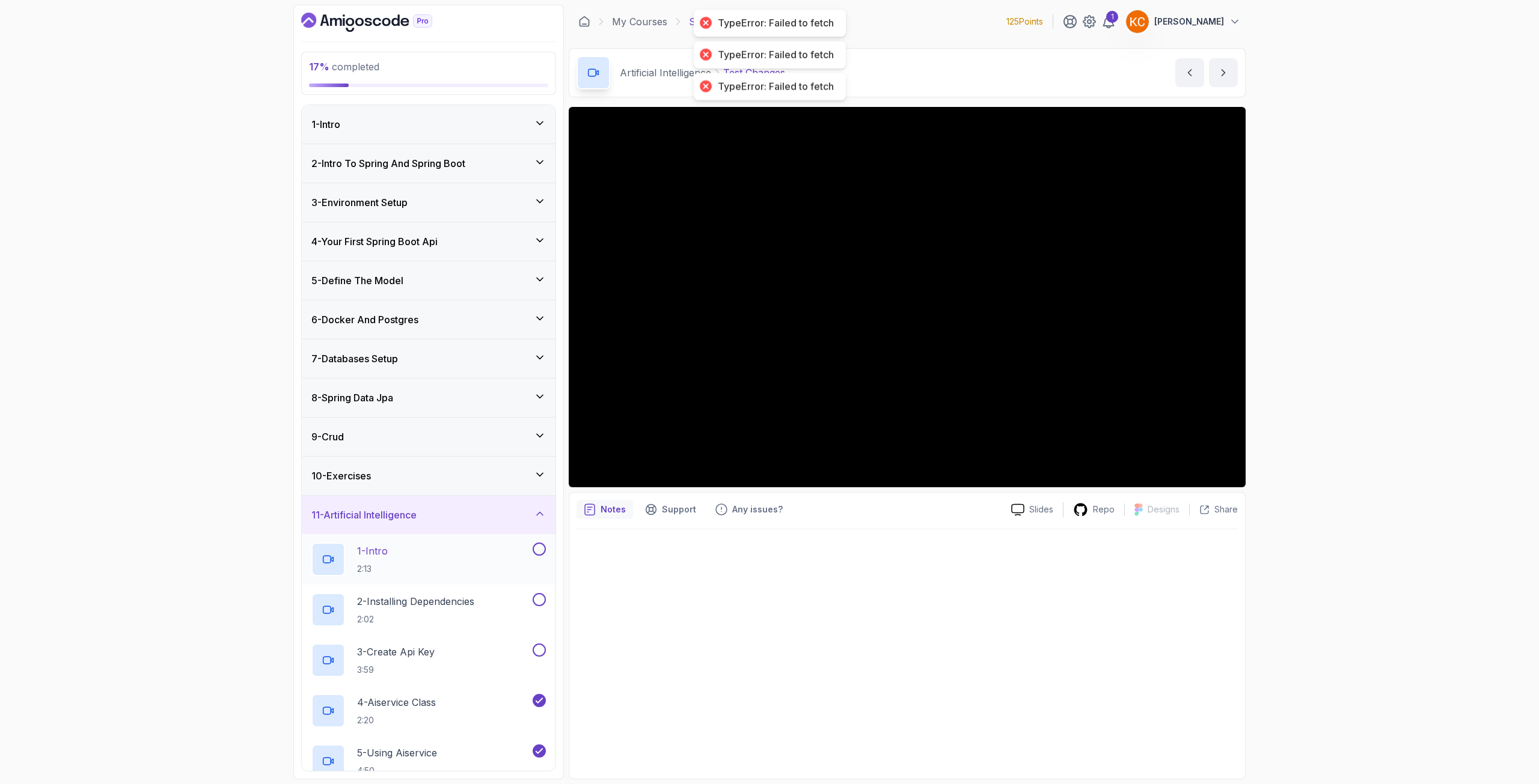
click at [536, 553] on button at bounding box center [539, 549] width 14 height 14
click at [539, 589] on div "2 - Installing Dependencies 2:02" at bounding box center [429, 609] width 254 height 50
drag, startPoint x: 536, startPoint y: 649, endPoint x: 538, endPoint y: 622, distance: 27.1
click at [536, 646] on button at bounding box center [539, 650] width 14 height 14
click at [536, 598] on button at bounding box center [539, 600] width 14 height 14
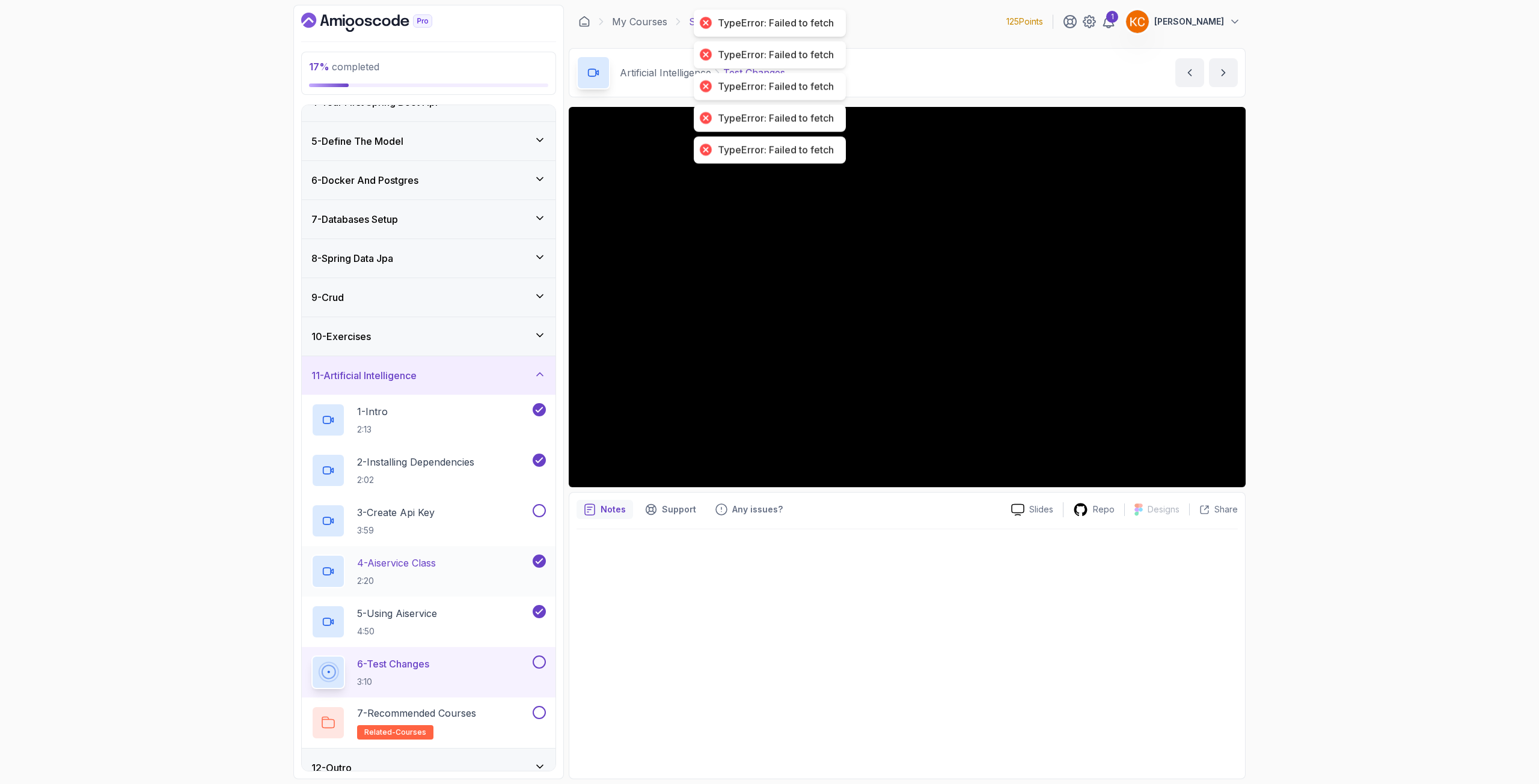
scroll to position [155, 0]
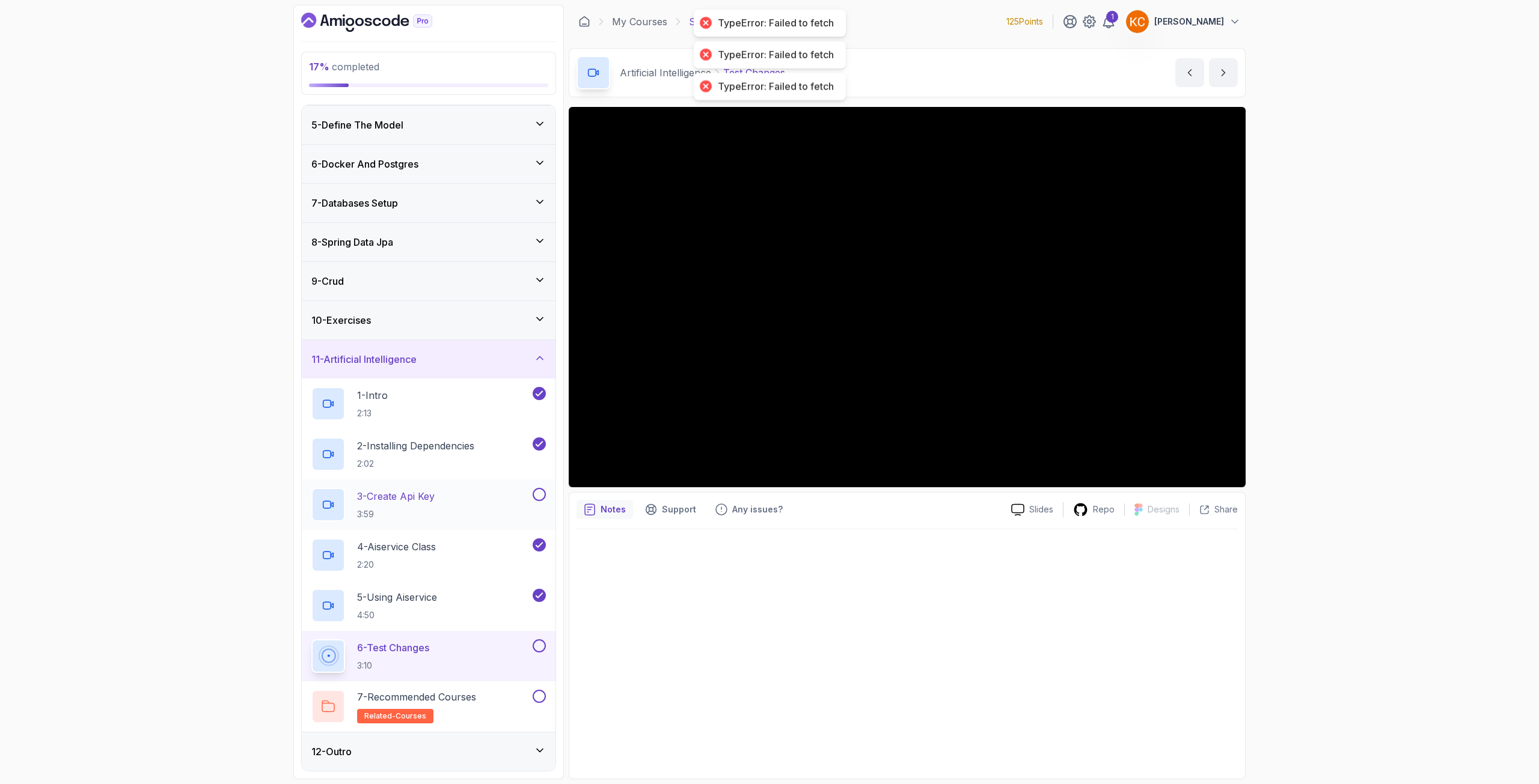
click at [538, 497] on button at bounding box center [539, 494] width 14 height 14
click at [216, 267] on div "17 % completed 1 - Intro 2 - Intro To Spring And Spring Boot 3 - Environment Se…" at bounding box center [769, 392] width 1539 height 784
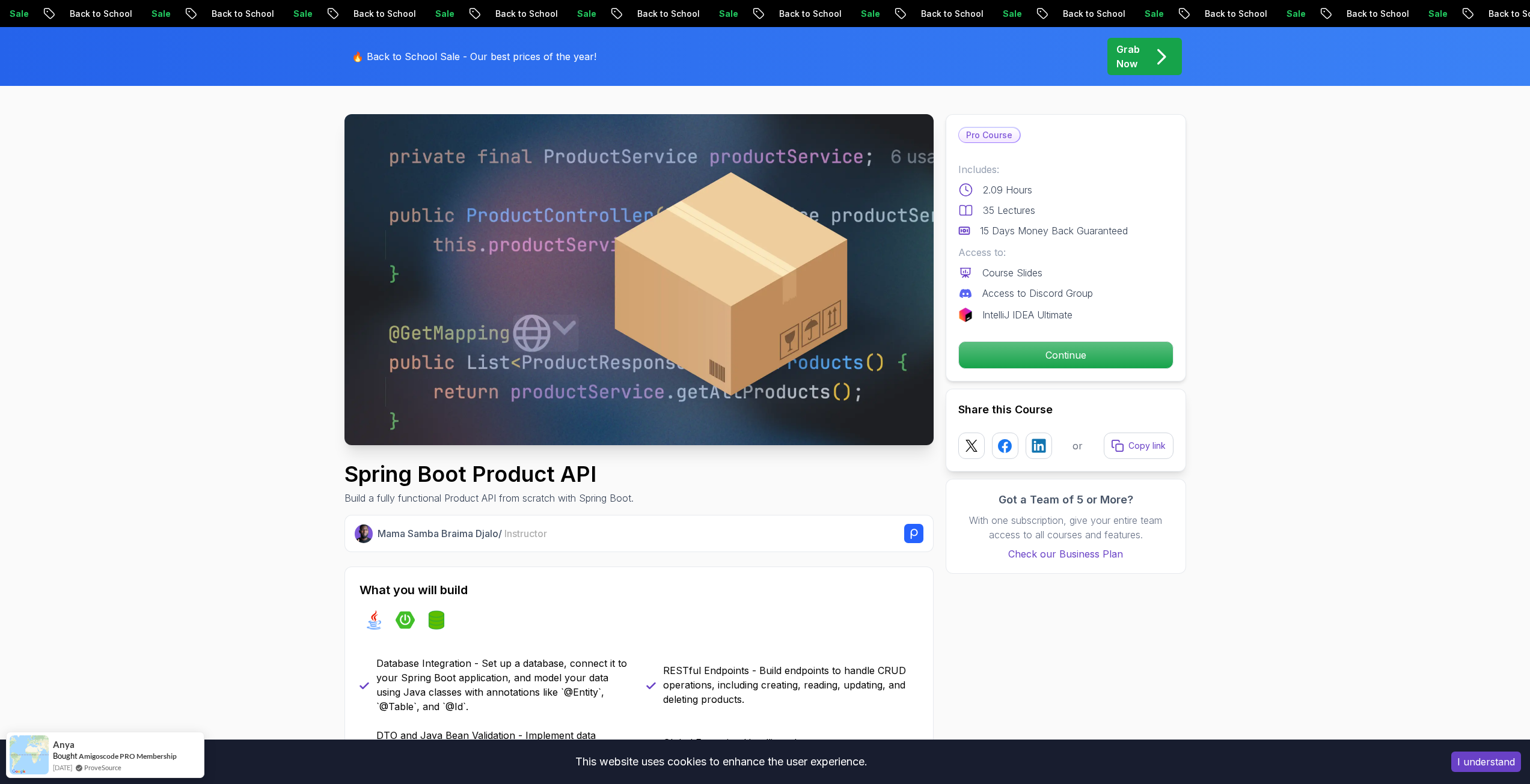
scroll to position [120, 0]
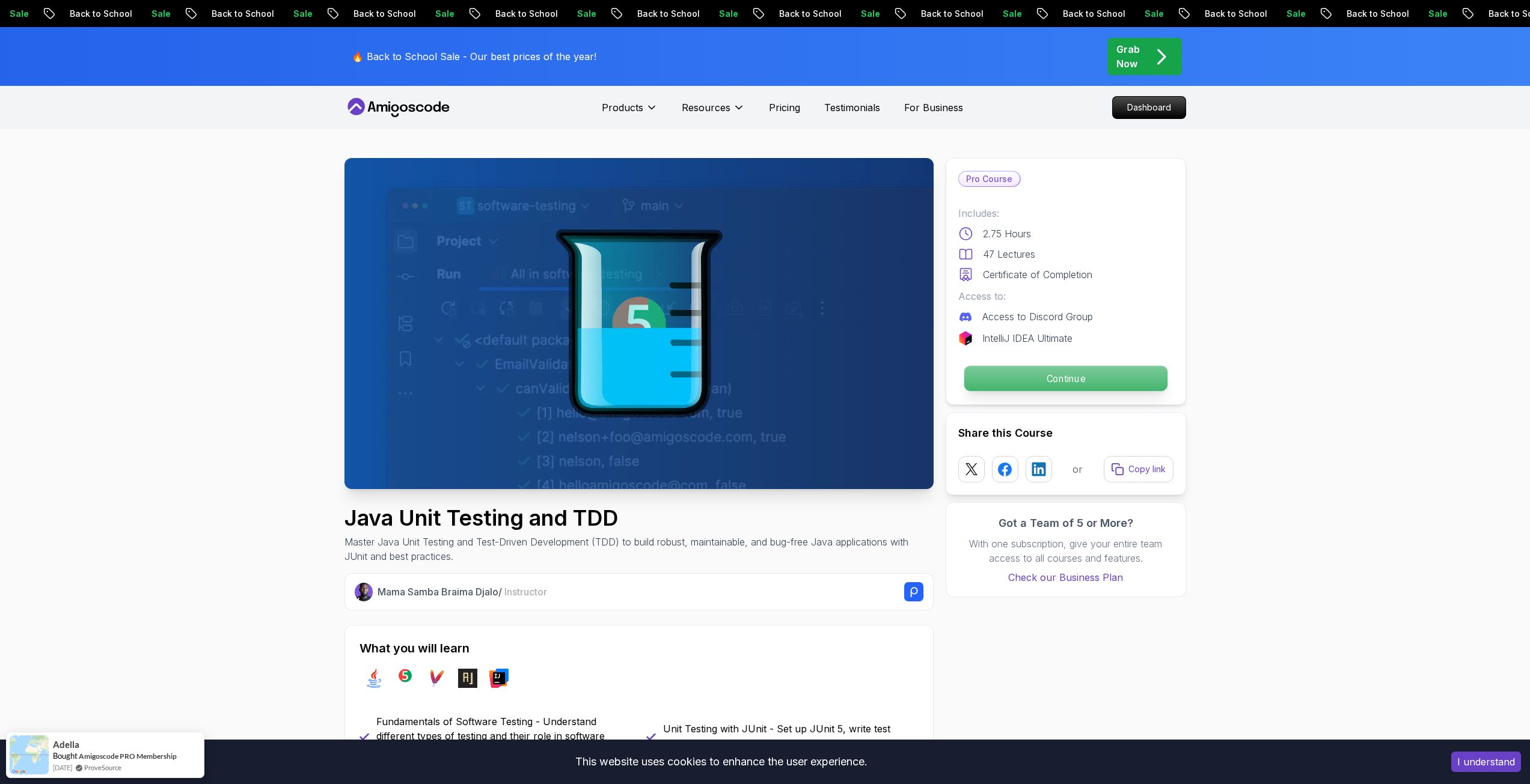
click at [1034, 376] on p "Continue" at bounding box center [1065, 379] width 203 height 26
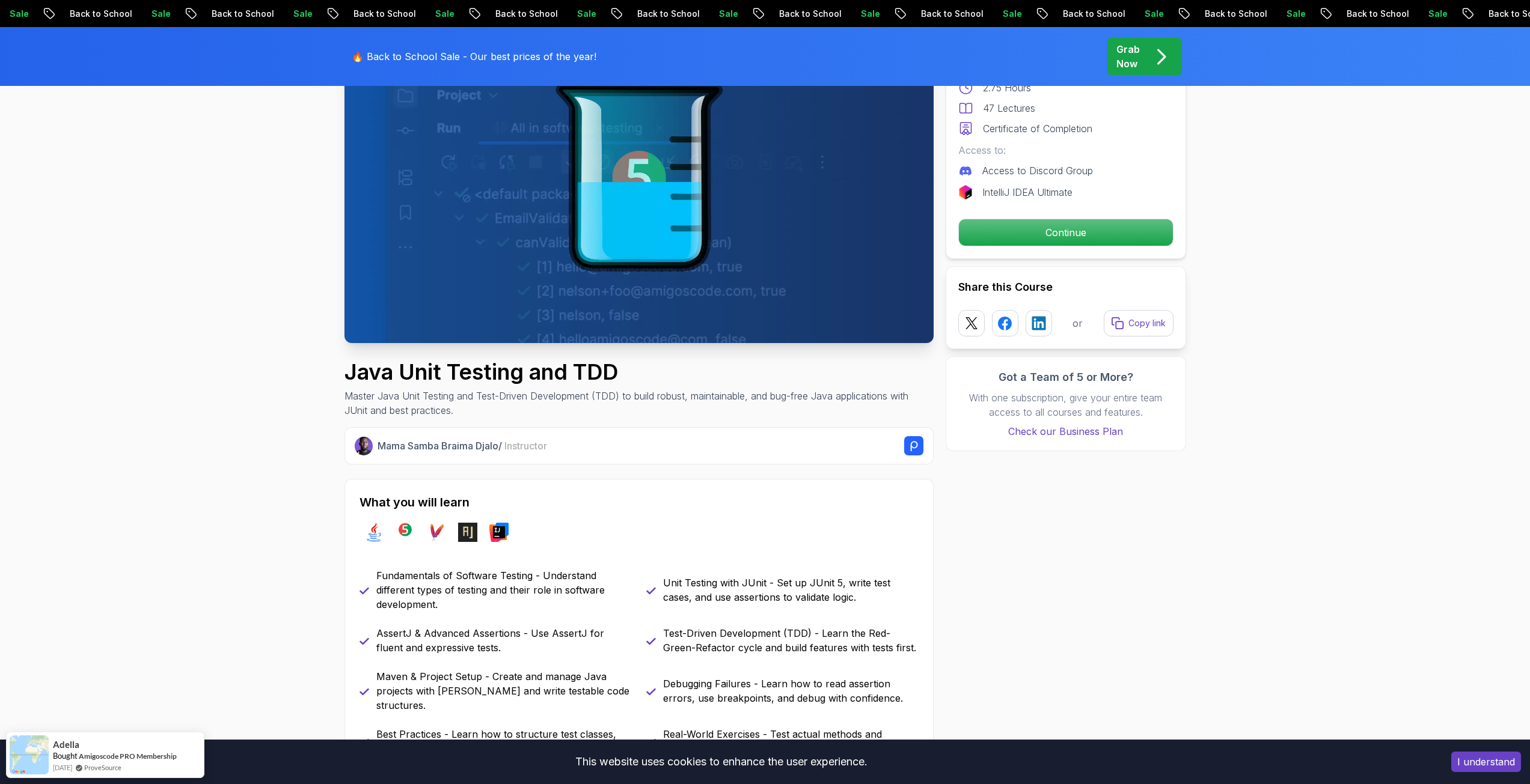
scroll to position [360, 0]
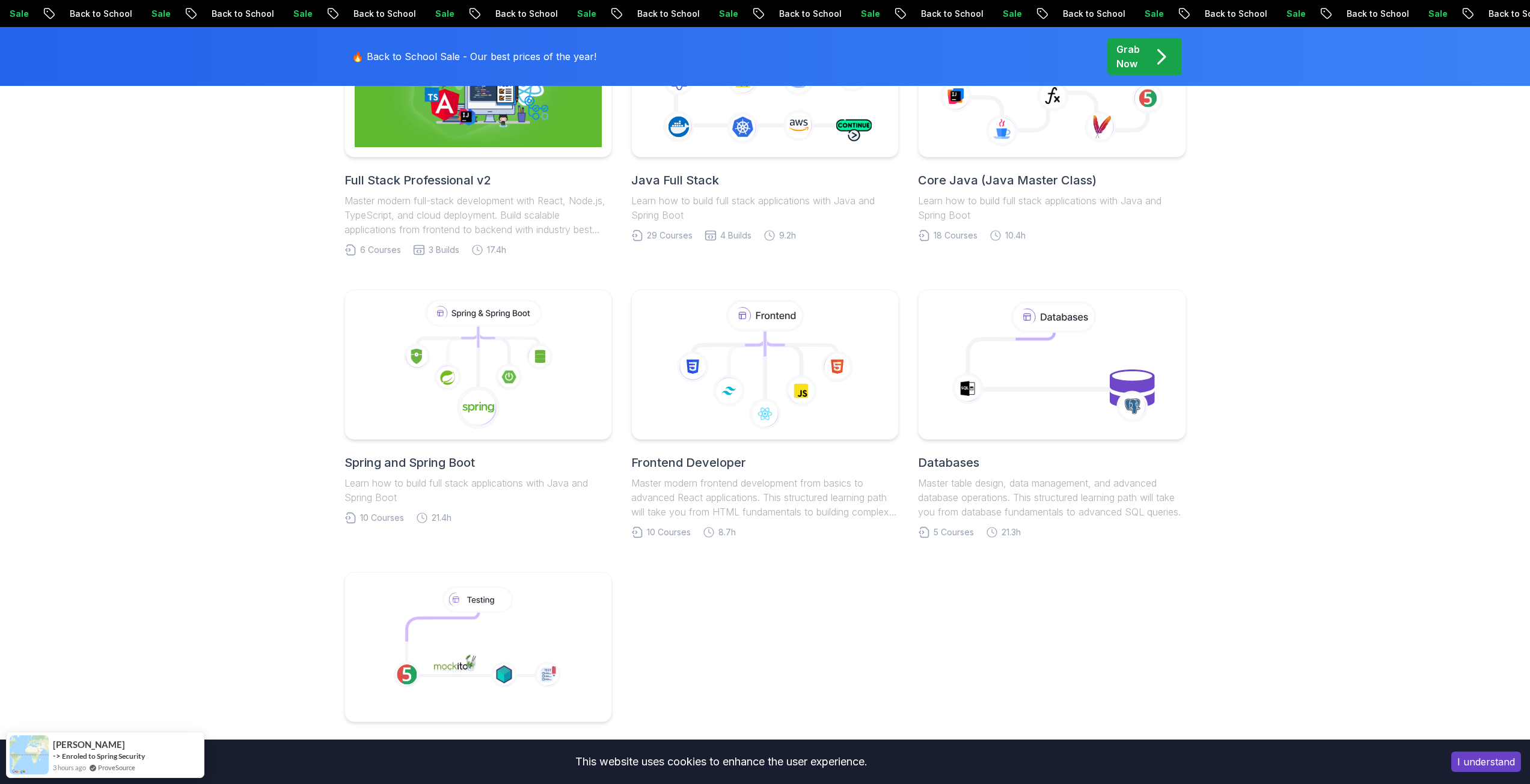
scroll to position [661, 0]
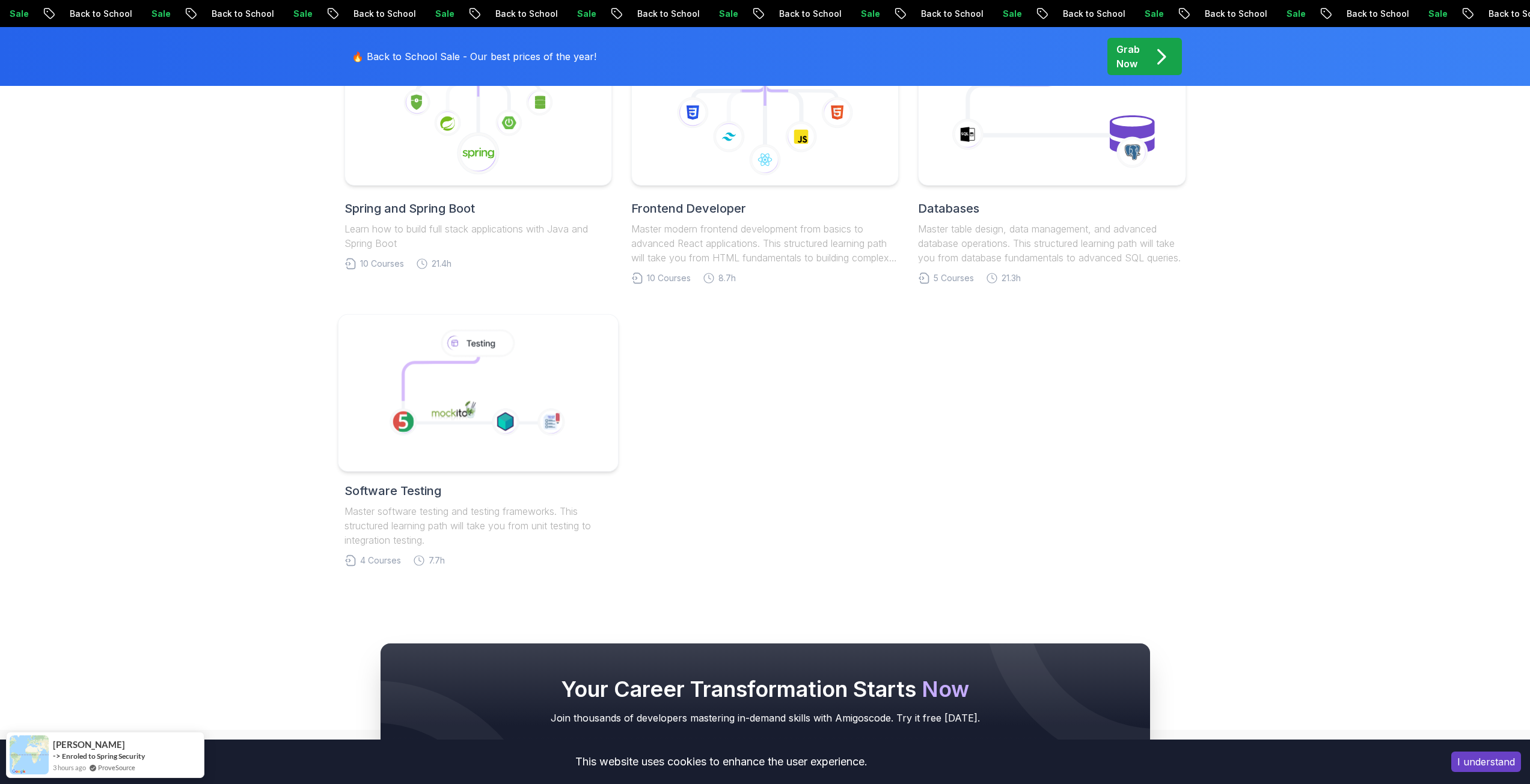
click at [465, 435] on icon at bounding box center [477, 387] width 206 height 124
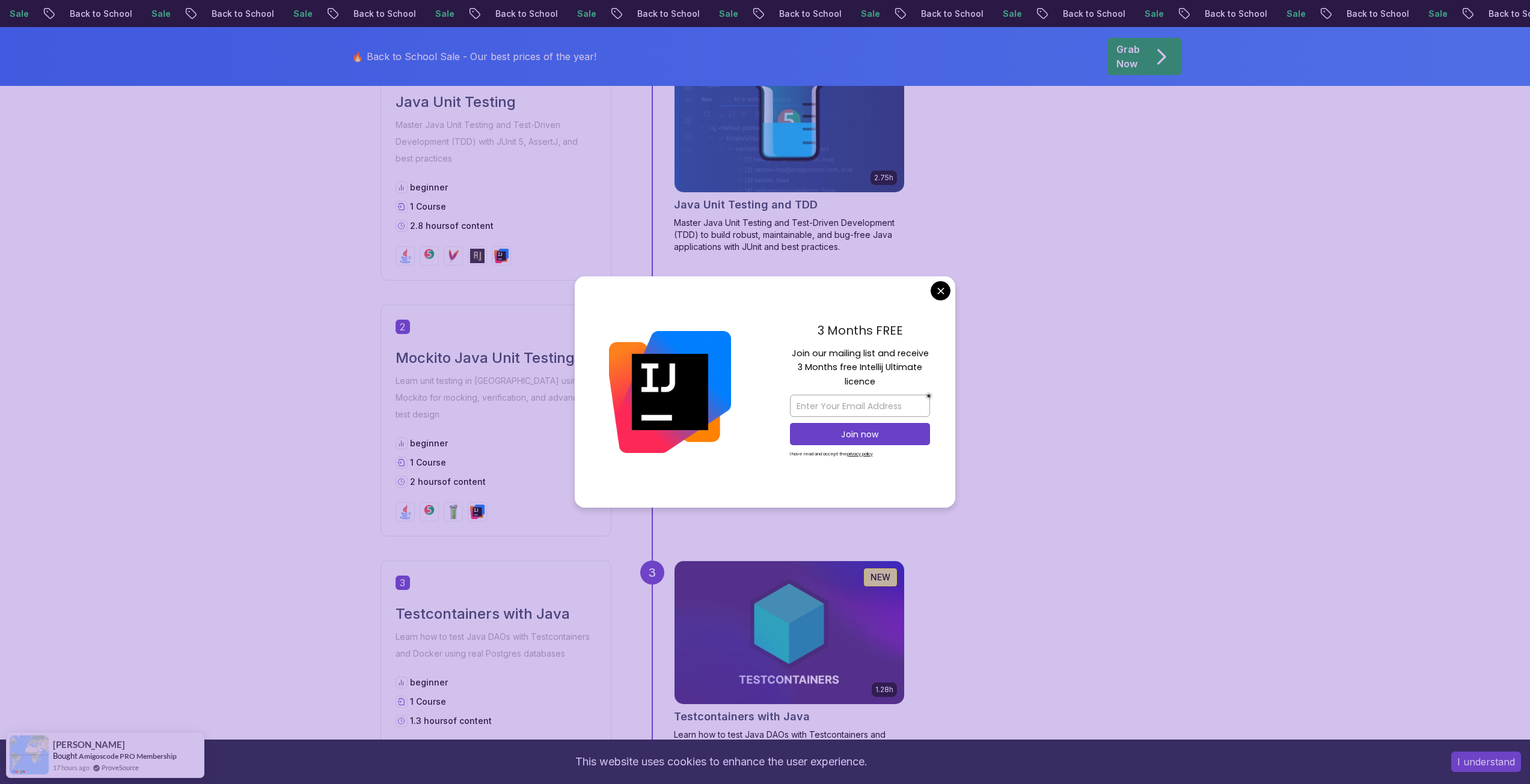
scroll to position [360, 0]
